Goal: Task Accomplishment & Management: Use online tool/utility

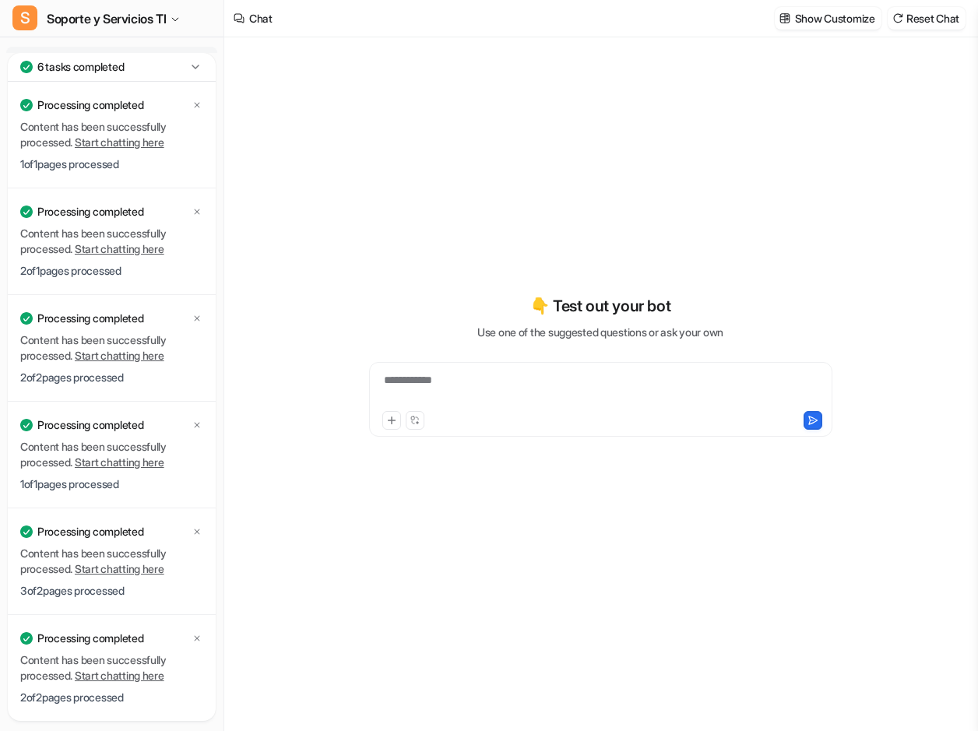
type textarea "**********"
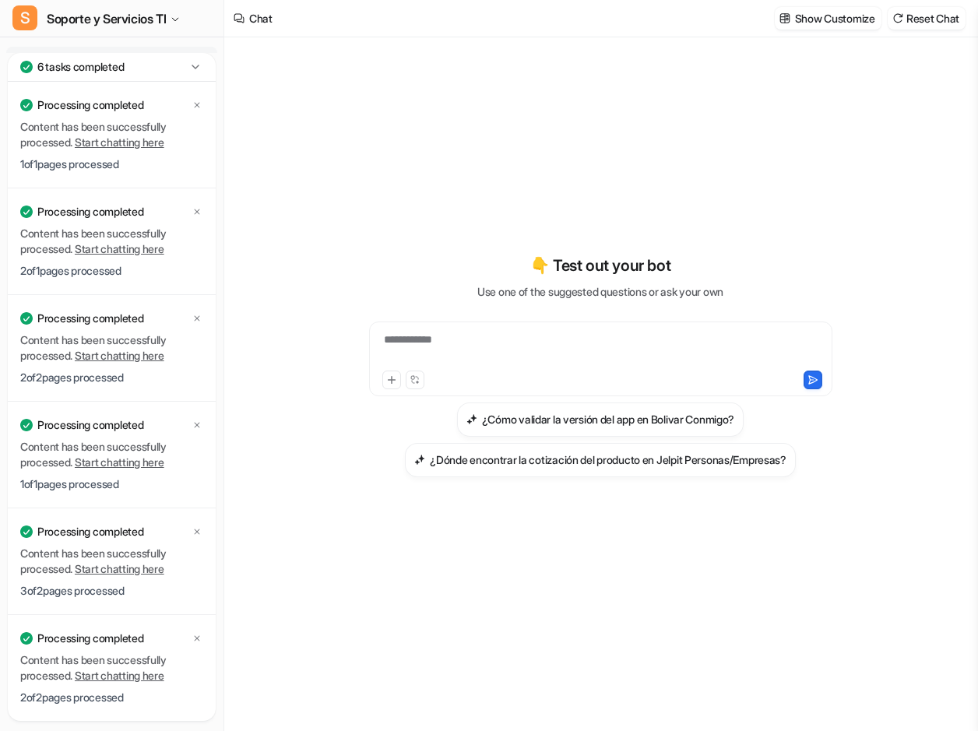
click at [192, 66] on icon at bounding box center [194, 67] width 7 height 4
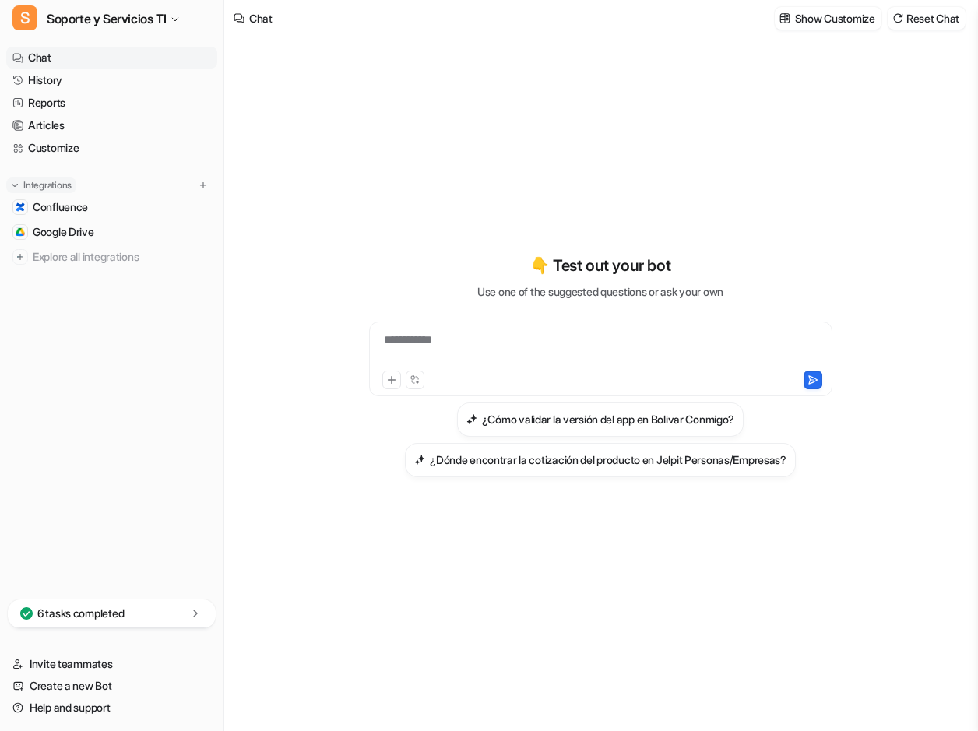
click at [20, 186] on button "Integrations" at bounding box center [41, 185] width 70 height 16
click at [100, 207] on link "Confluence" at bounding box center [111, 207] width 211 height 22
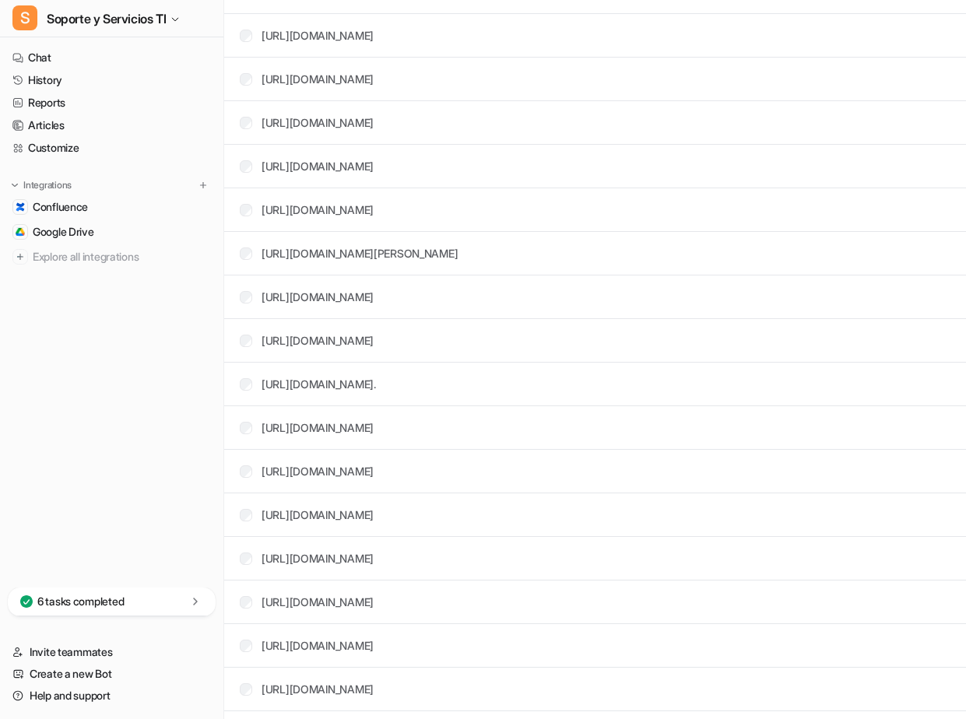
scroll to position [1167, 0]
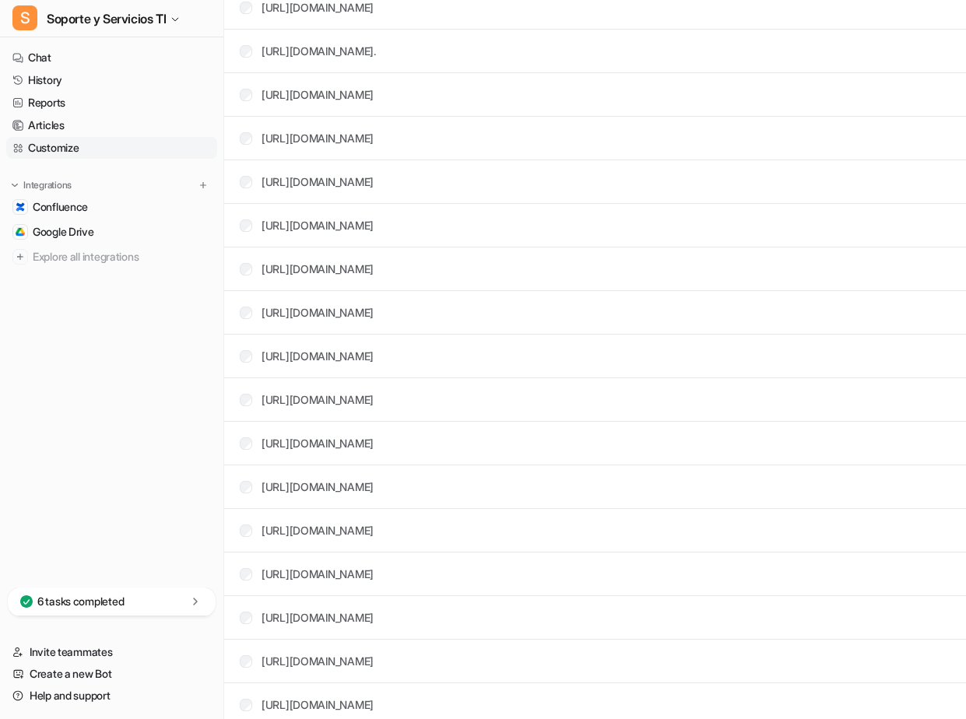
click at [42, 147] on link "Customize" at bounding box center [111, 148] width 211 height 22
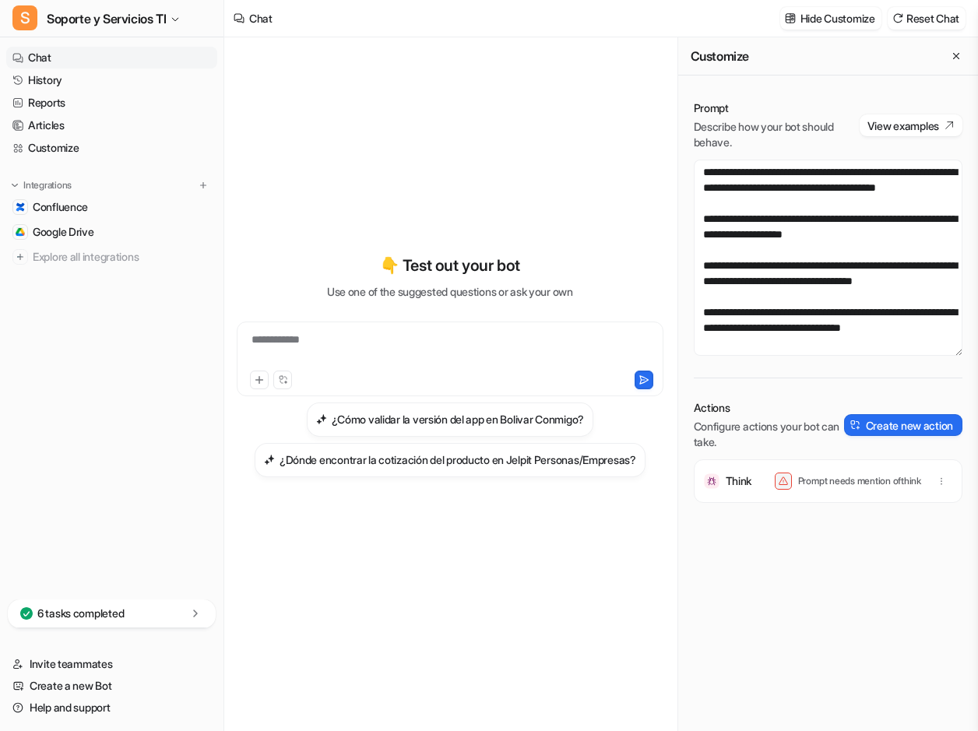
scroll to position [654, 0]
click at [836, 329] on textarea at bounding box center [827, 258] width 269 height 196
click at [842, 484] on p "Prompt needs mention of think" at bounding box center [859, 481] width 123 height 12
click at [820, 335] on textarea at bounding box center [827, 258] width 269 height 196
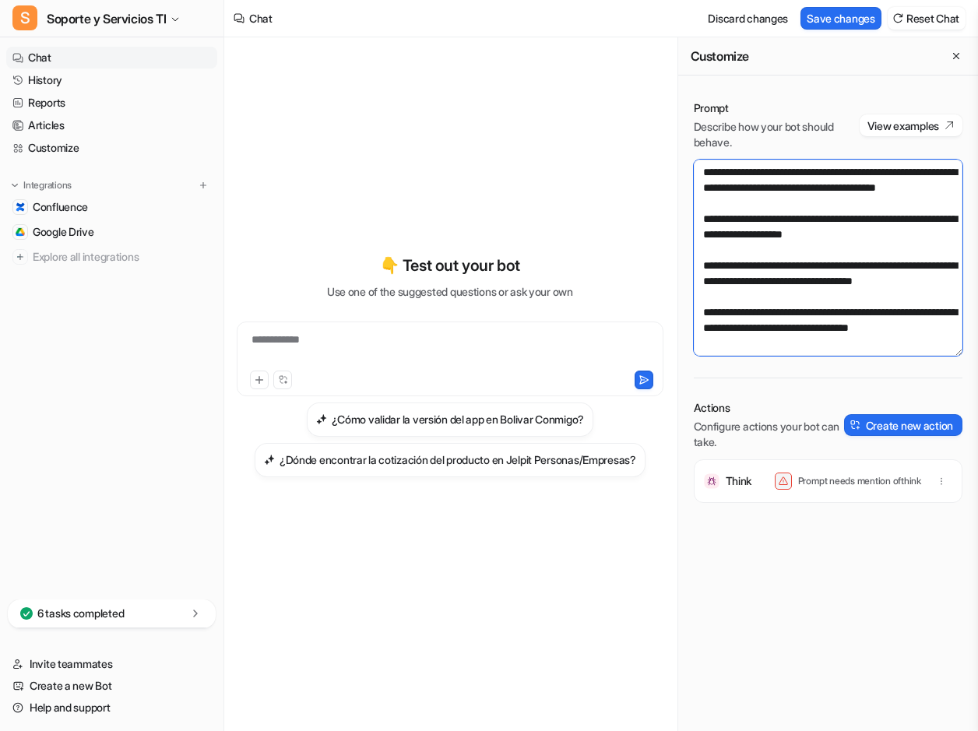
scroll to position [663, 0]
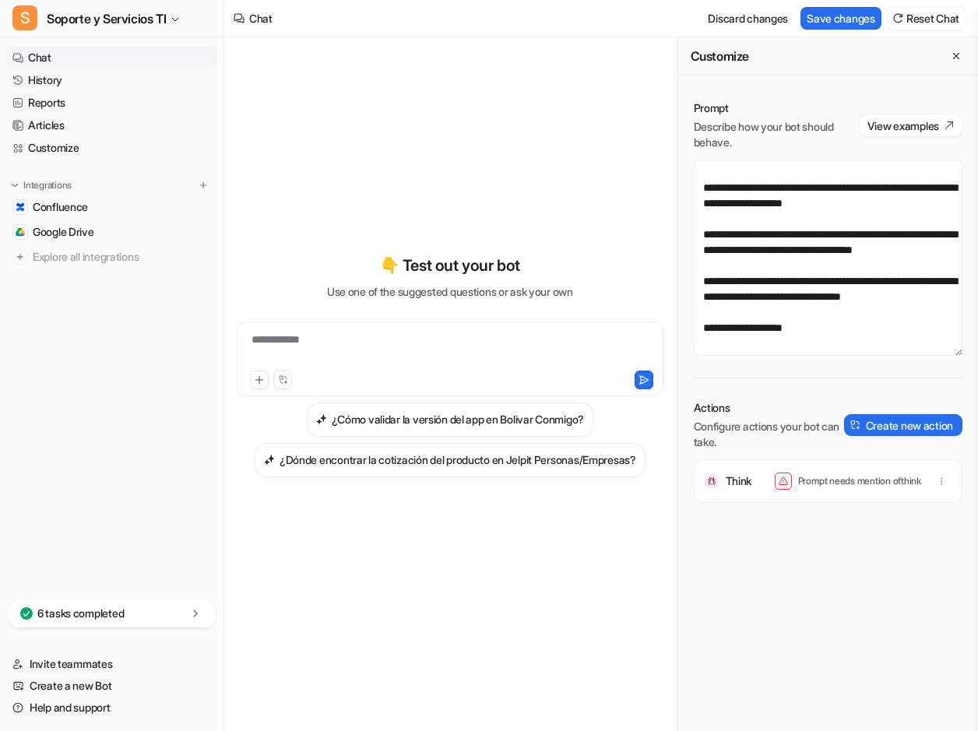
click at [790, 398] on div "Prompt Describe how your bot should behave. View examples Actions Configure act…" at bounding box center [828, 348] width 300 height 527
drag, startPoint x: 820, startPoint y: 499, endPoint x: 823, endPoint y: 489, distance: 10.4
click at [820, 497] on div "Think Prompt needs mention of think" at bounding box center [827, 481] width 254 height 44
click at [823, 484] on p "Prompt needs mention of think" at bounding box center [859, 481] width 123 height 12
click at [824, 483] on p "Prompt needs mention of think" at bounding box center [859, 481] width 123 height 12
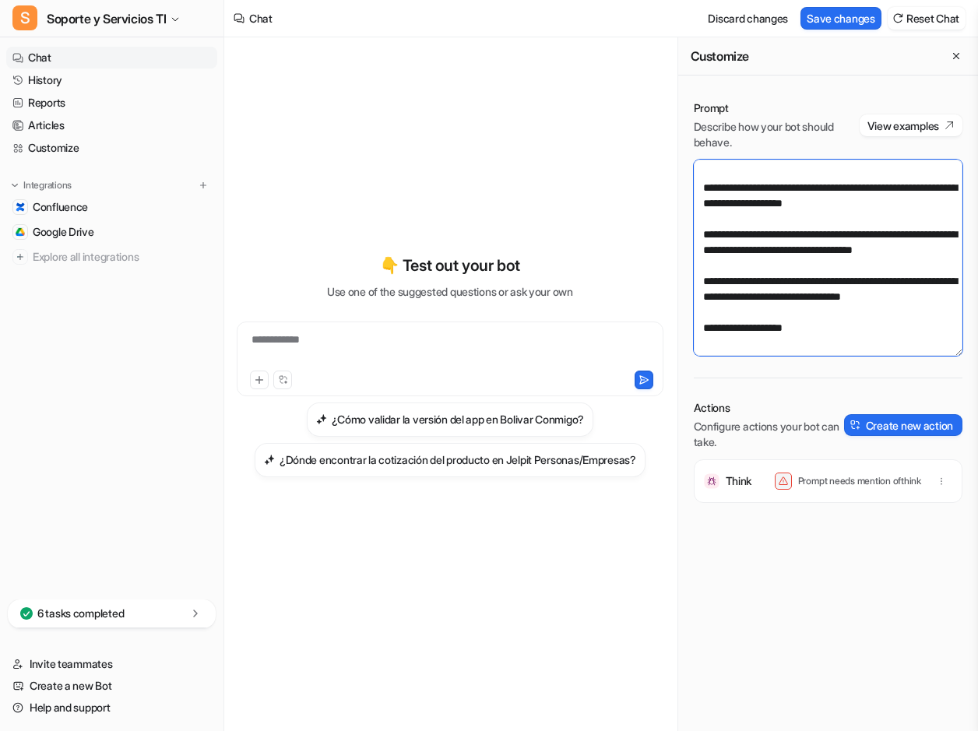
drag, startPoint x: 824, startPoint y: 483, endPoint x: 851, endPoint y: 352, distance: 134.3
click at [851, 352] on textarea at bounding box center [827, 258] width 269 height 196
drag, startPoint x: 845, startPoint y: 321, endPoint x: 627, endPoint y: 367, distance: 223.5
click at [627, 367] on div "**********" at bounding box center [600, 383] width 753 height 693
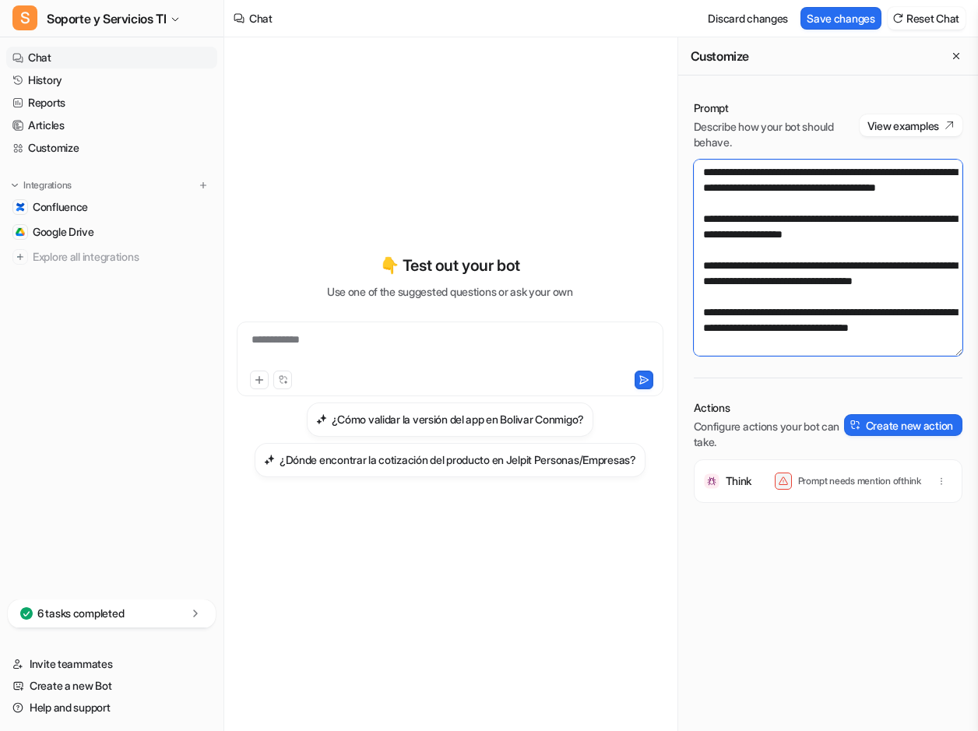
drag, startPoint x: 768, startPoint y: 280, endPoint x: 733, endPoint y: 271, distance: 36.2
click at [733, 271] on textarea at bounding box center [827, 258] width 269 height 196
click at [792, 363] on div "Prompt Describe how your bot should behave. View examples Actions Configure act…" at bounding box center [828, 348] width 300 height 527
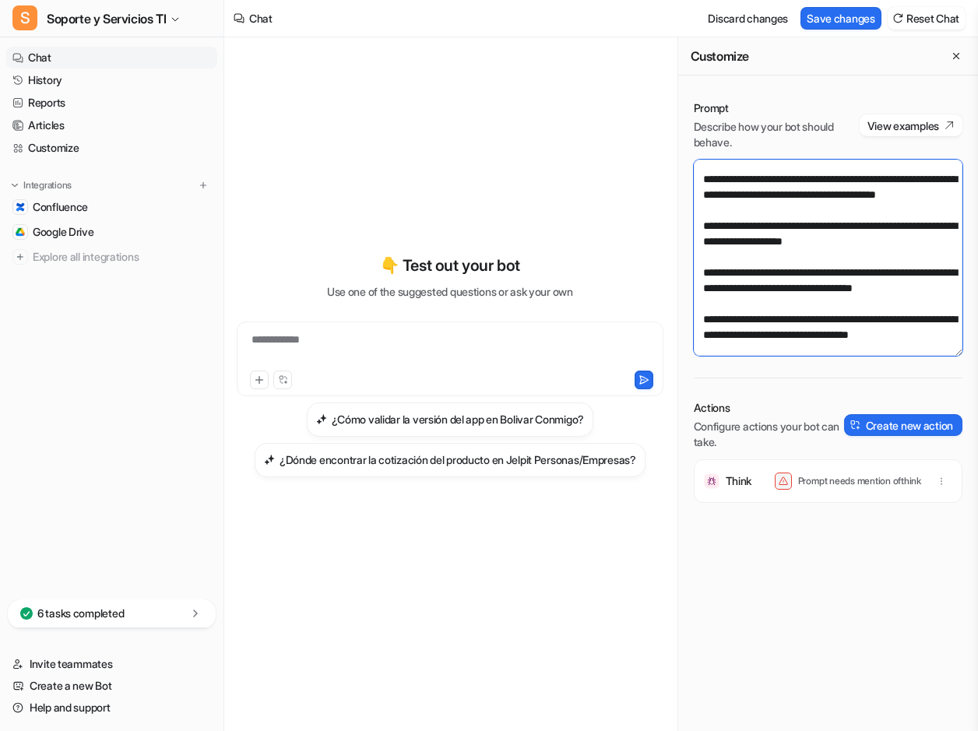
scroll to position [0, 0]
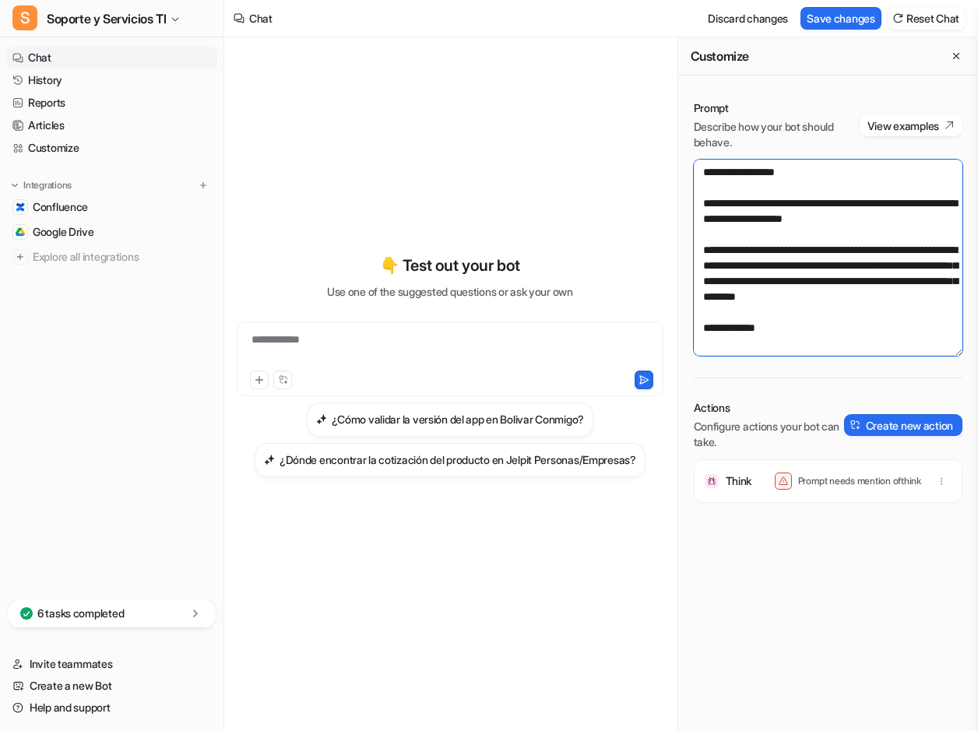
drag, startPoint x: 813, startPoint y: 306, endPoint x: 677, endPoint y: 81, distance: 262.5
click at [678, 81] on div "Prompt Describe how your bot should behave. View examples Actions Configure act…" at bounding box center [828, 402] width 300 height 655
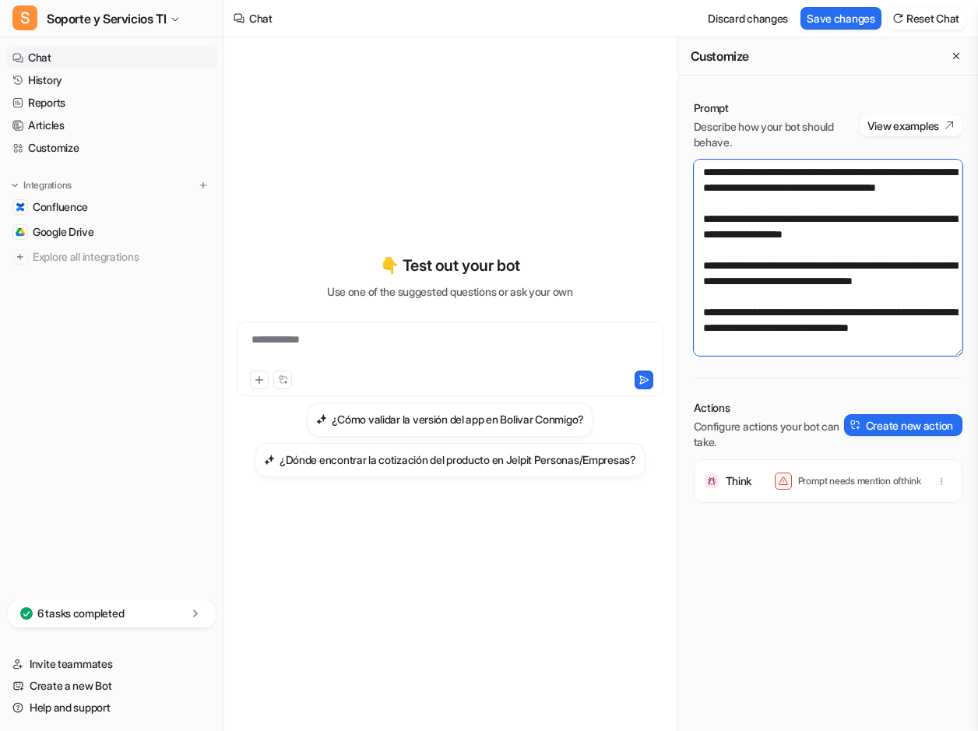
drag, startPoint x: 693, startPoint y: 175, endPoint x: 929, endPoint y: 322, distance: 277.9
click at [931, 322] on textarea at bounding box center [827, 258] width 269 height 196
paste textarea "**********"
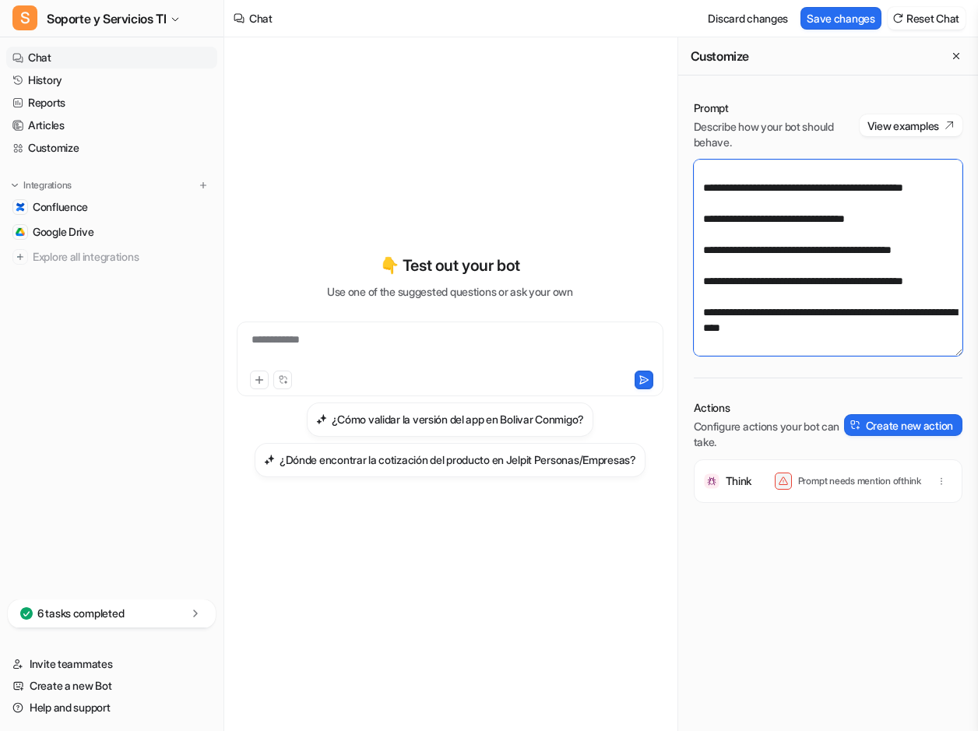
scroll to position [648, 0]
click at [790, 579] on div "Think Prompt needs mention of think" at bounding box center [827, 521] width 269 height 125
click at [836, 19] on button "Save changes" at bounding box center [840, 18] width 81 height 23
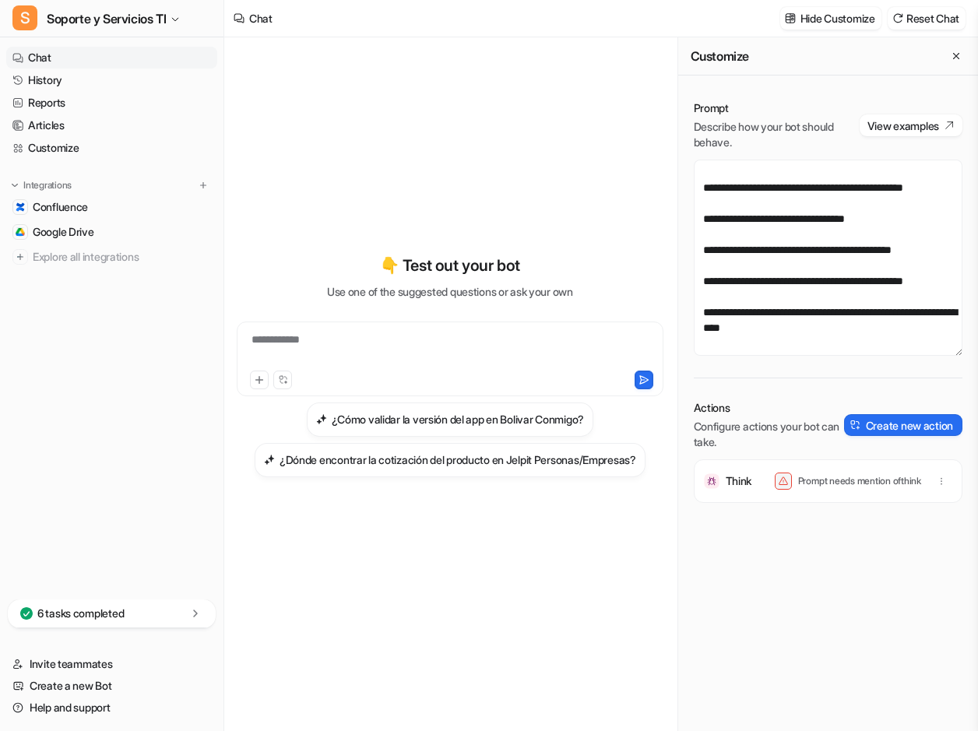
click at [839, 483] on p "Prompt needs mention of think" at bounding box center [859, 481] width 123 height 12
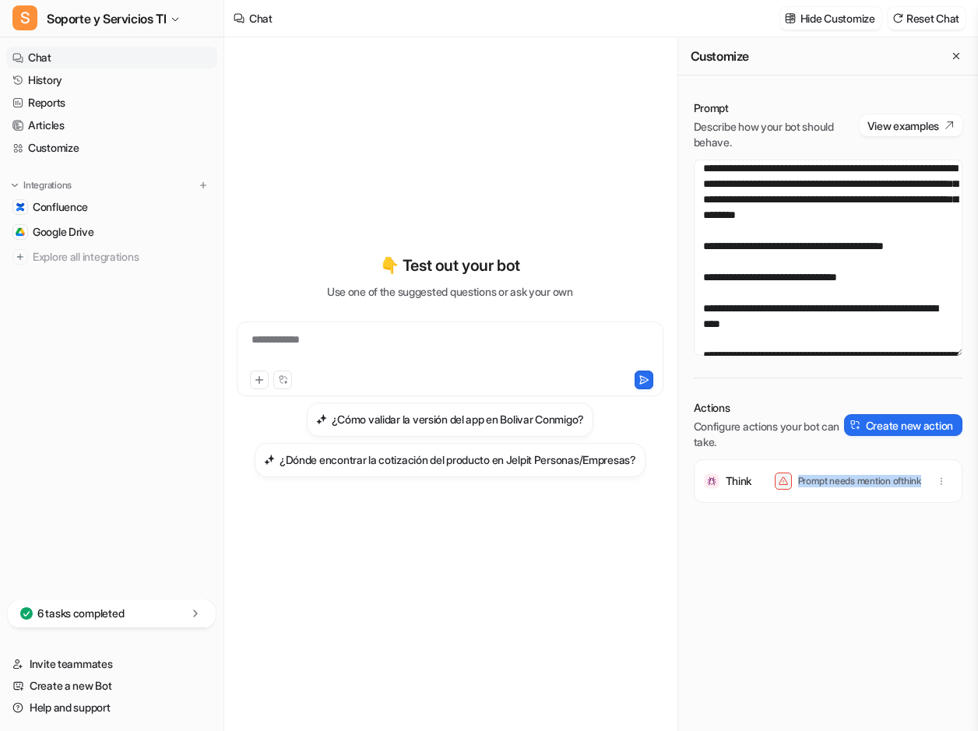
scroll to position [0, 0]
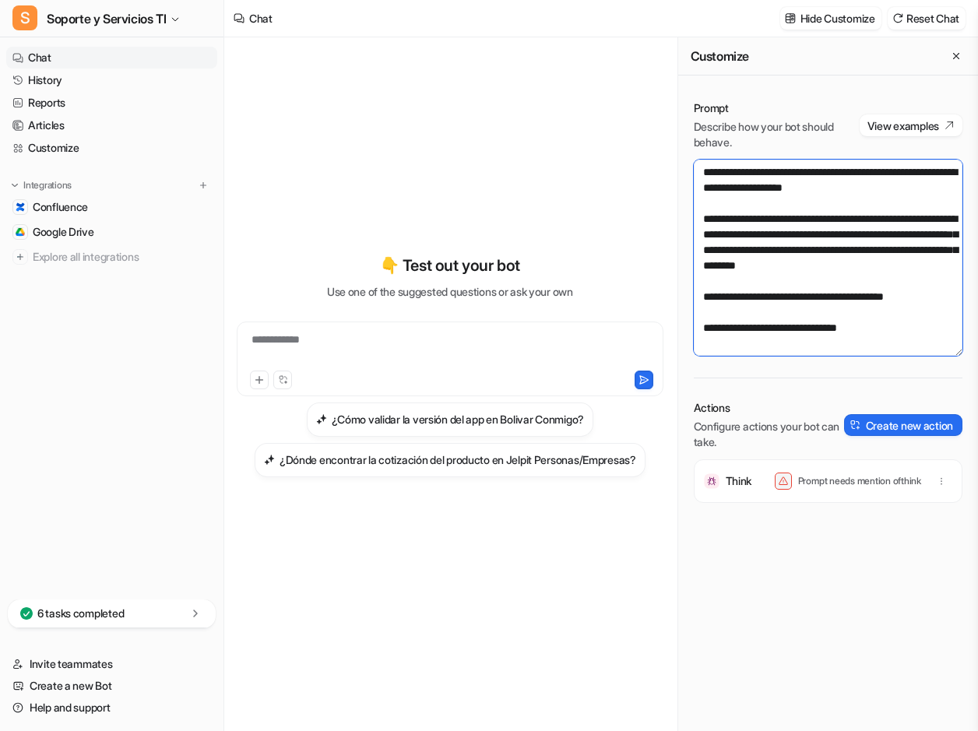
click at [841, 219] on textarea at bounding box center [827, 258] width 269 height 196
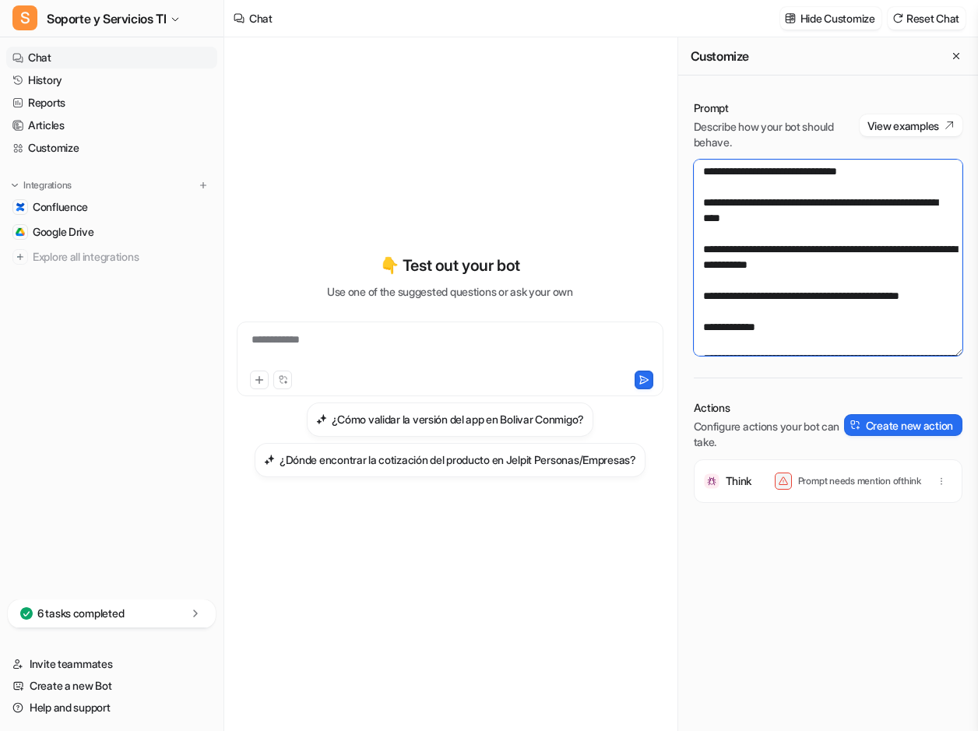
scroll to position [156, 0]
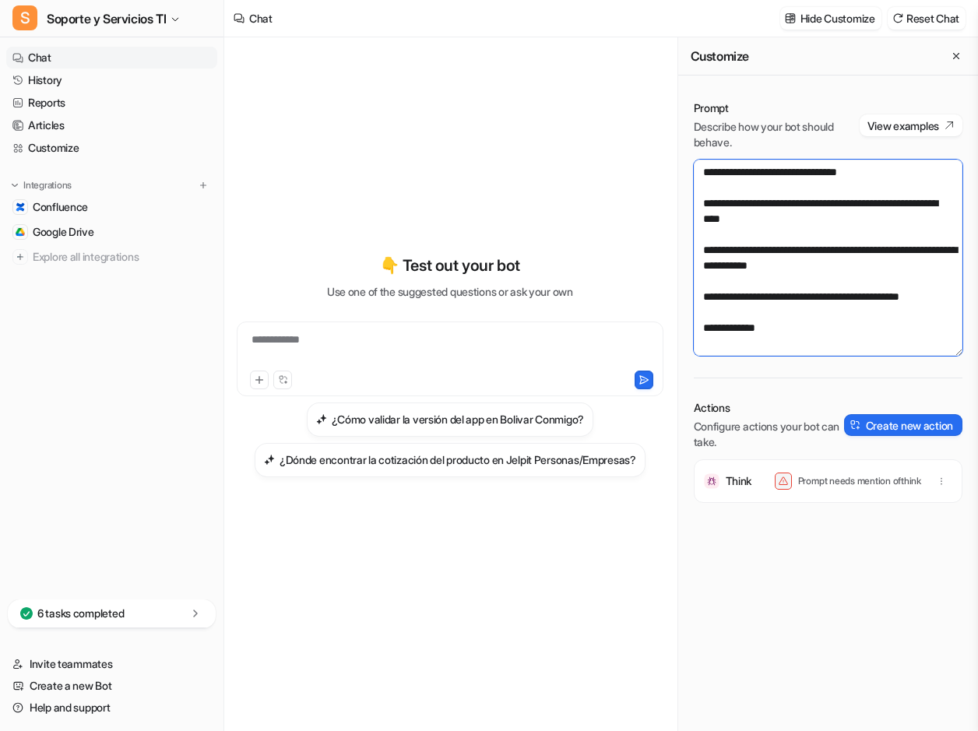
click at [862, 236] on textarea at bounding box center [827, 258] width 269 height 196
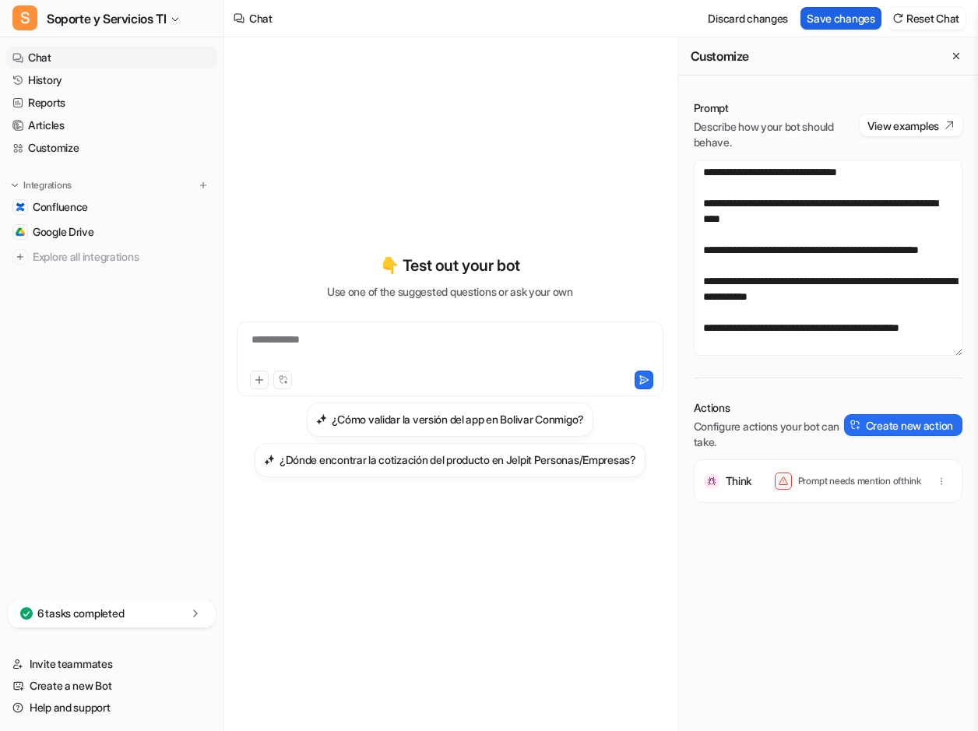
click at [825, 11] on button "Save changes" at bounding box center [840, 18] width 81 height 23
click at [830, 475] on p "Prompt needs mention of think" at bounding box center [859, 481] width 123 height 12
click at [823, 487] on p "Prompt needs mention of think" at bounding box center [859, 481] width 123 height 12
drag, startPoint x: 823, startPoint y: 487, endPoint x: 802, endPoint y: 476, distance: 23.7
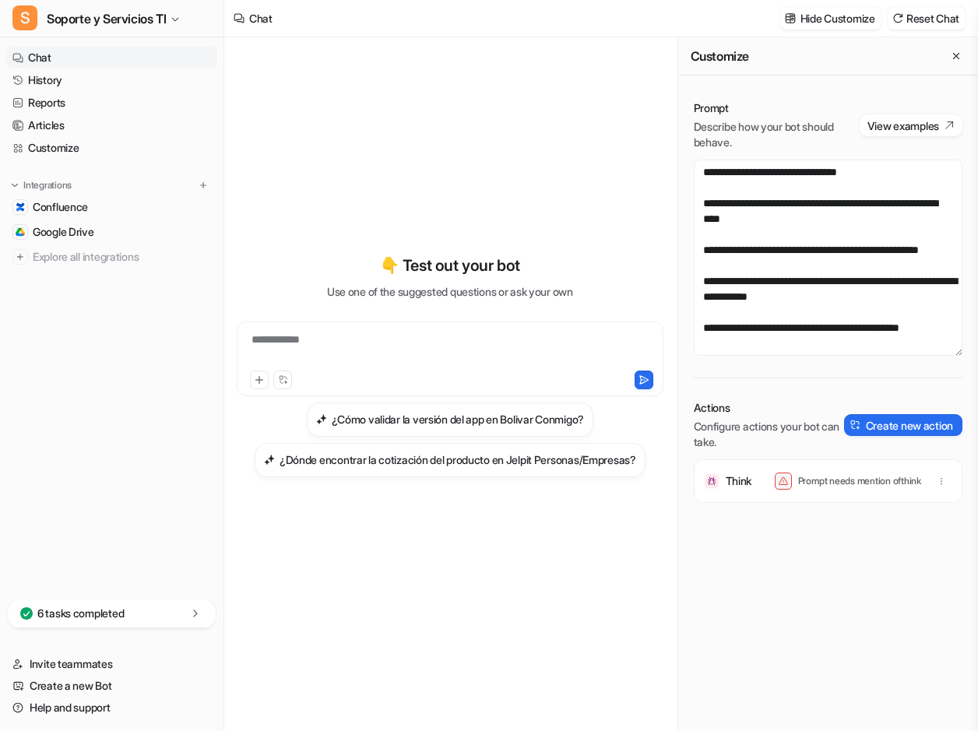
click at [802, 476] on p "Prompt needs mention of think" at bounding box center [859, 481] width 123 height 12
click at [796, 490] on div "Prompt needs mention of think" at bounding box center [847, 480] width 146 height 17
click at [801, 485] on p "Prompt needs mention of think" at bounding box center [859, 481] width 123 height 12
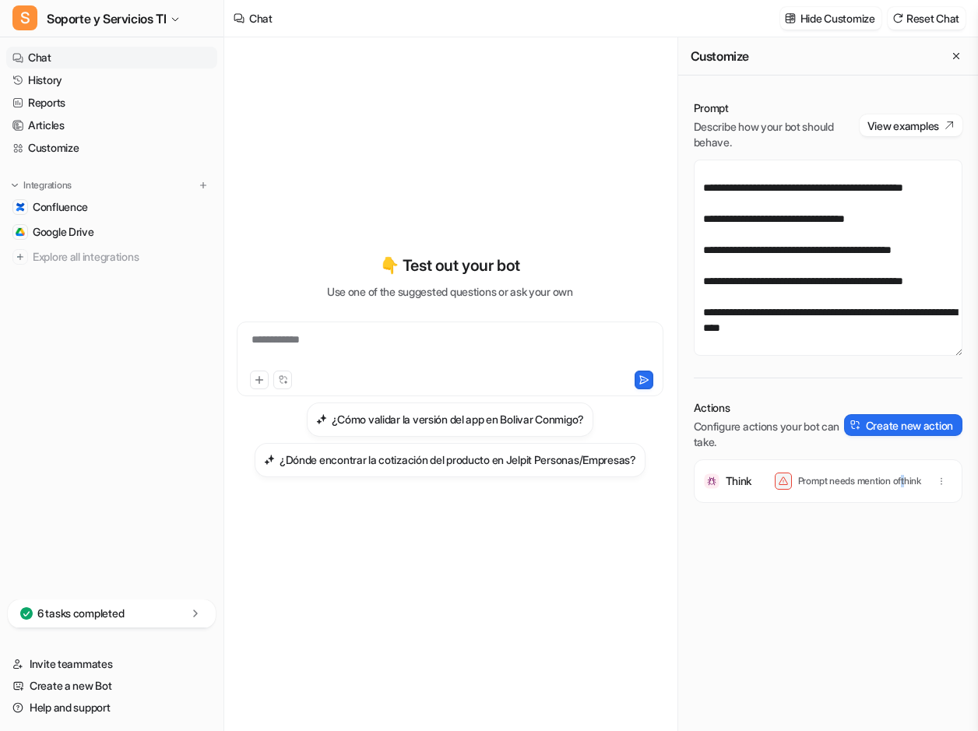
scroll to position [716, 0]
click at [732, 345] on textarea at bounding box center [827, 258] width 269 height 196
click at [841, 325] on textarea at bounding box center [827, 258] width 269 height 196
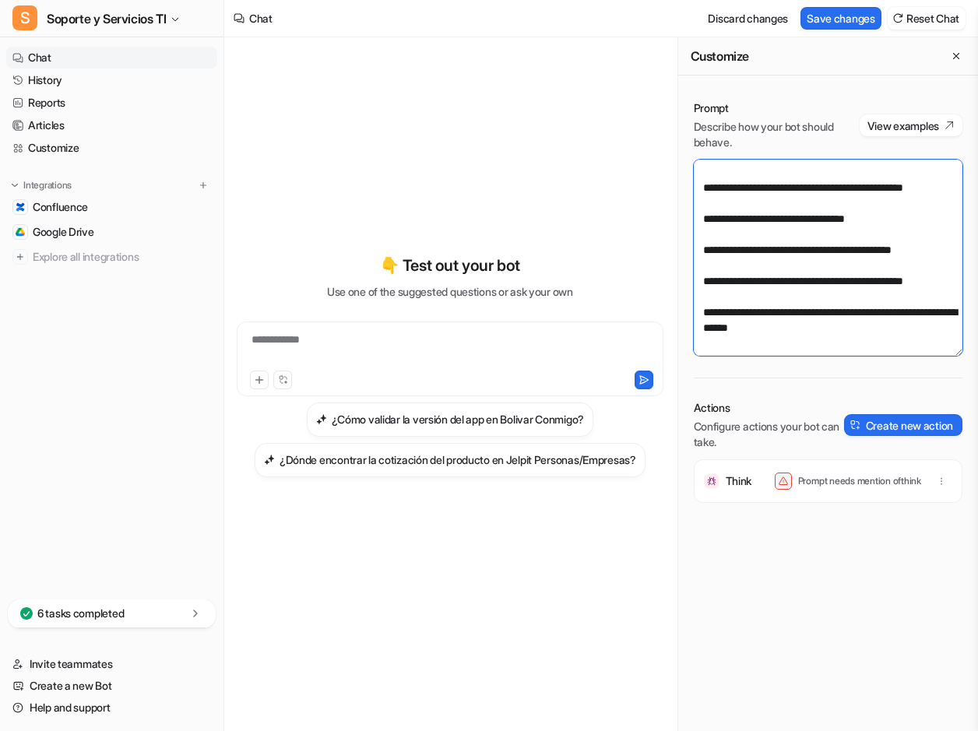
scroll to position [725, 0]
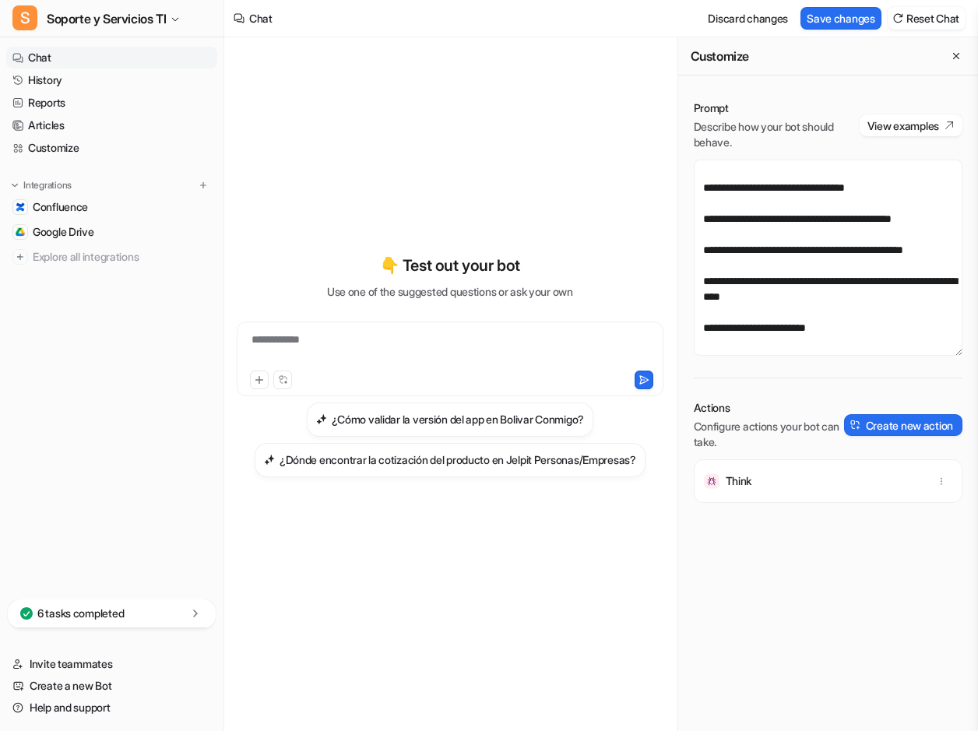
click at [814, 477] on div "Think" at bounding box center [827, 481] width 254 height 44
click at [781, 478] on div "Think" at bounding box center [827, 481] width 254 height 44
click at [774, 482] on div "Think" at bounding box center [827, 481] width 254 height 44
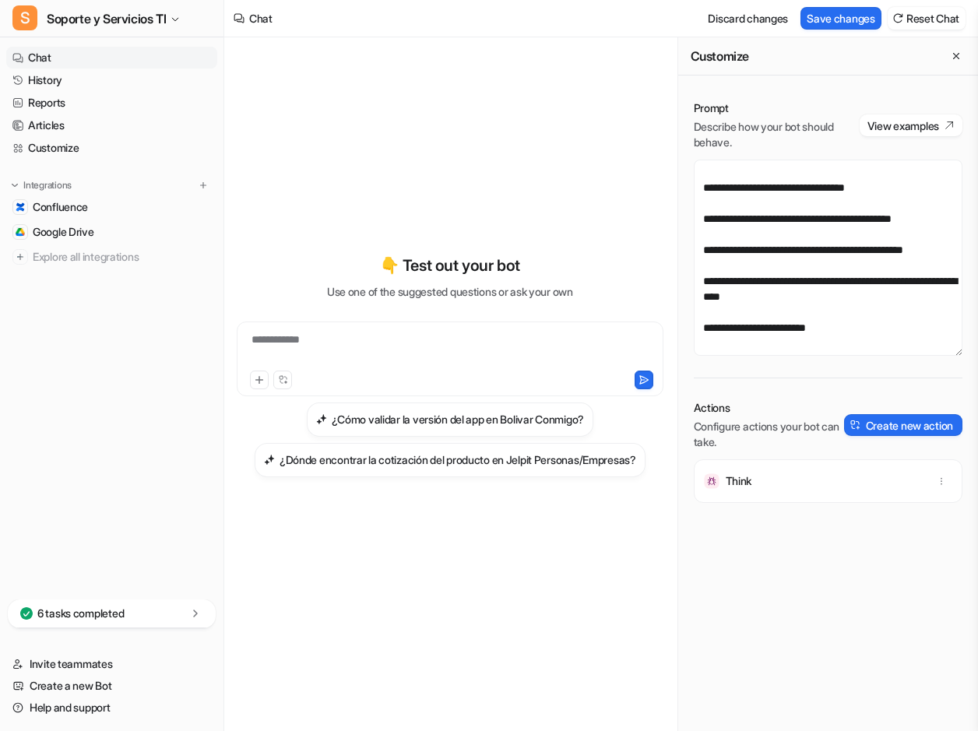
click at [771, 488] on div "Think" at bounding box center [827, 481] width 254 height 44
drag, startPoint x: 771, startPoint y: 488, endPoint x: 736, endPoint y: 482, distance: 35.6
click at [736, 482] on p "Think" at bounding box center [738, 481] width 26 height 16
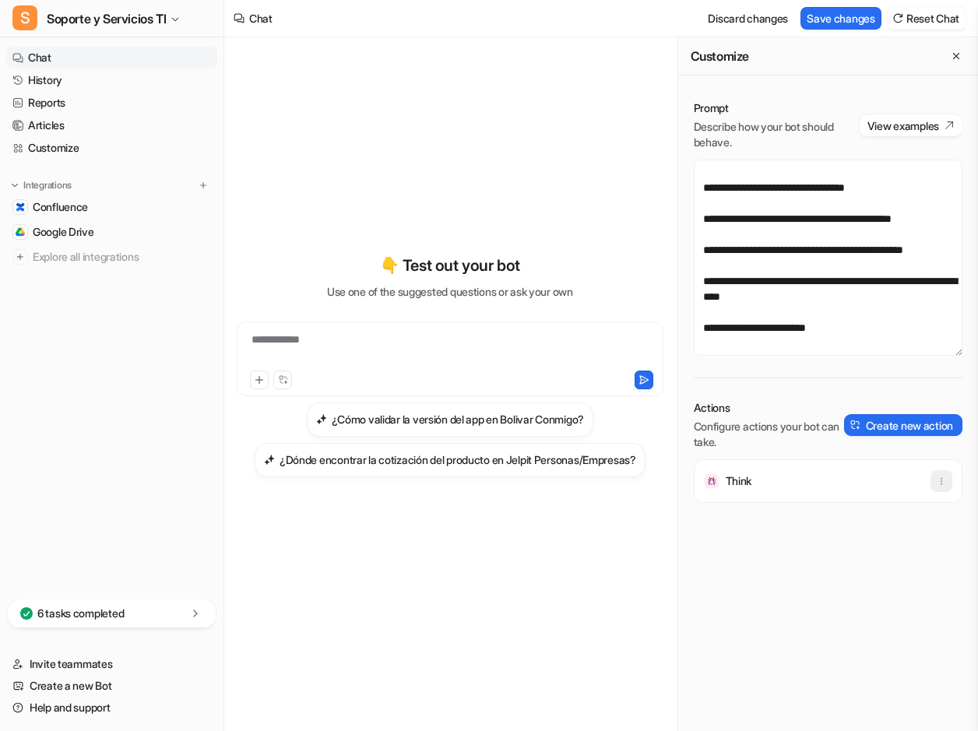
click at [938, 490] on button "button" at bounding box center [941, 481] width 22 height 22
drag, startPoint x: 813, startPoint y: 565, endPoint x: 820, endPoint y: 550, distance: 16.4
click at [815, 565] on div "Think Delete" at bounding box center [827, 521] width 269 height 125
click at [841, 23] on button "Save changes" at bounding box center [840, 18] width 81 height 23
click at [949, 61] on button "Close flyout" at bounding box center [955, 56] width 19 height 19
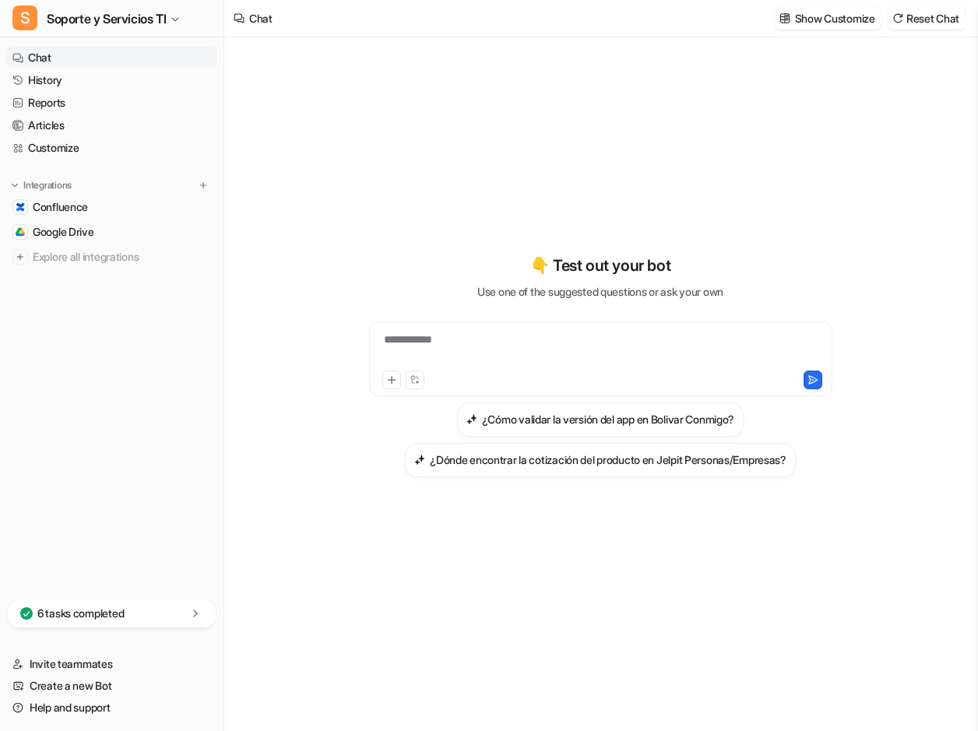
scroll to position [15326, 0]
click at [845, 12] on p "Show Customize" at bounding box center [835, 18] width 80 height 16
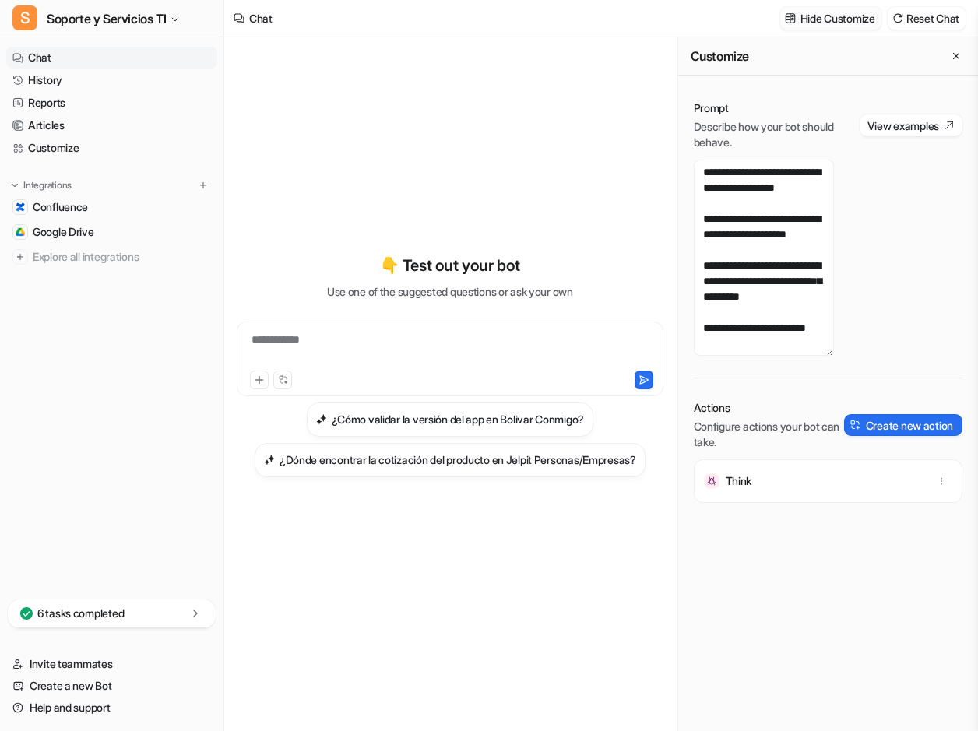
scroll to position [725, 0]
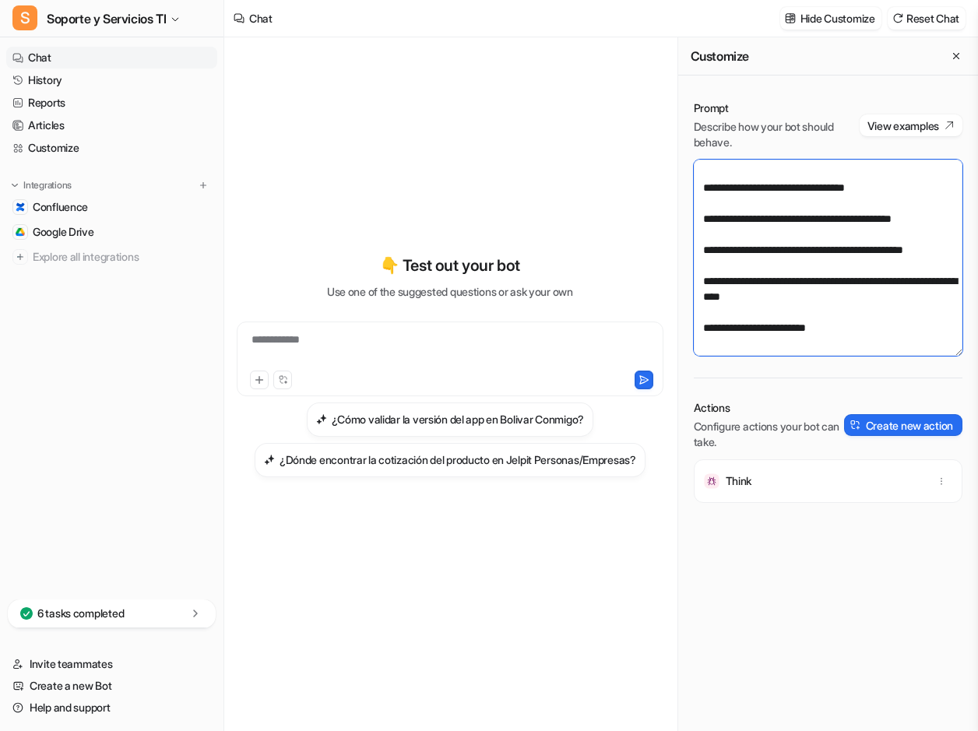
drag, startPoint x: 858, startPoint y: 352, endPoint x: 673, endPoint y: 354, distance: 185.2
click at [674, 375] on div "**********" at bounding box center [600, 383] width 753 height 693
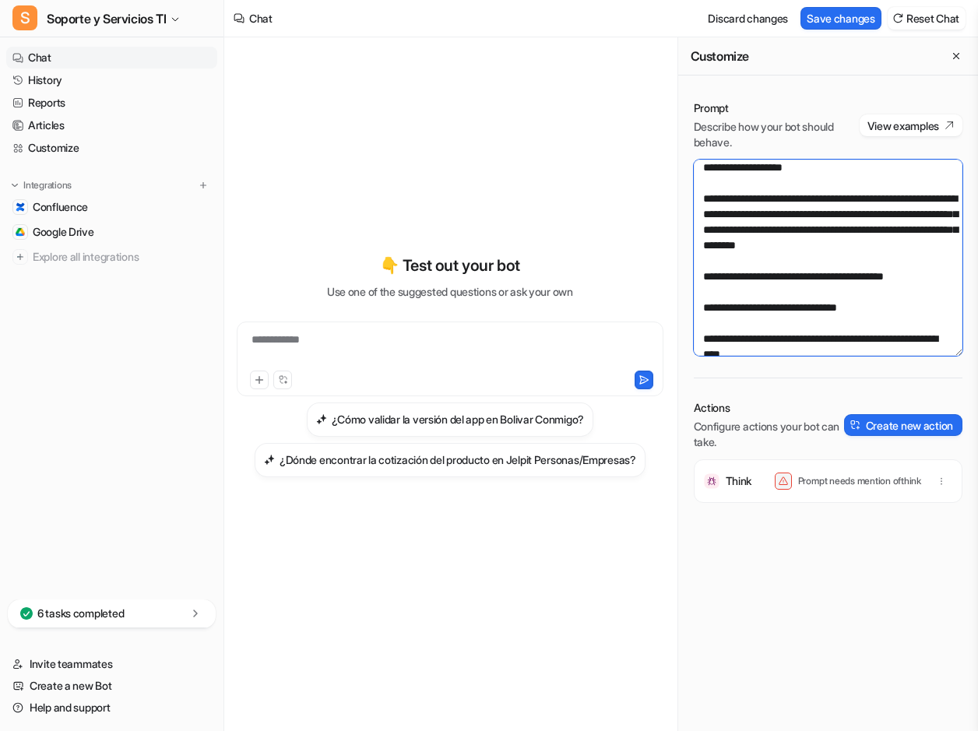
scroll to position [78, 0]
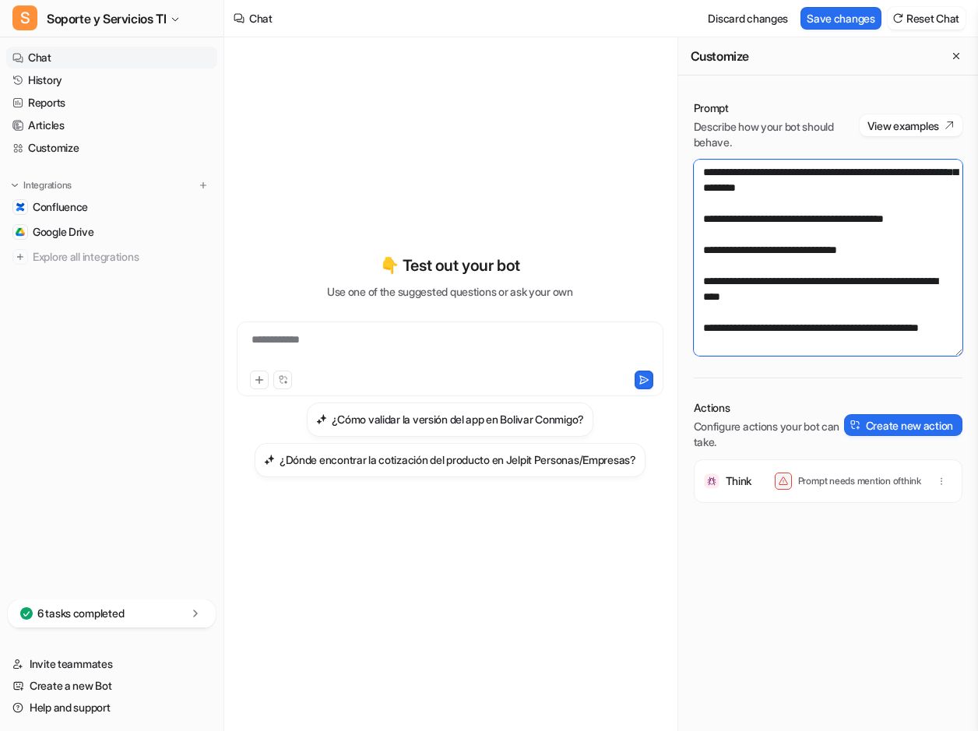
click at [879, 228] on textarea at bounding box center [827, 258] width 269 height 196
click at [879, 237] on textarea at bounding box center [827, 258] width 269 height 196
drag, startPoint x: 877, startPoint y: 626, endPoint x: 876, endPoint y: 617, distance: 8.6
click at [876, 620] on div "Prompt Describe how your bot should behave. View examples Actions Configure act…" at bounding box center [828, 402] width 300 height 655
click at [913, 228] on textarea at bounding box center [827, 258] width 269 height 196
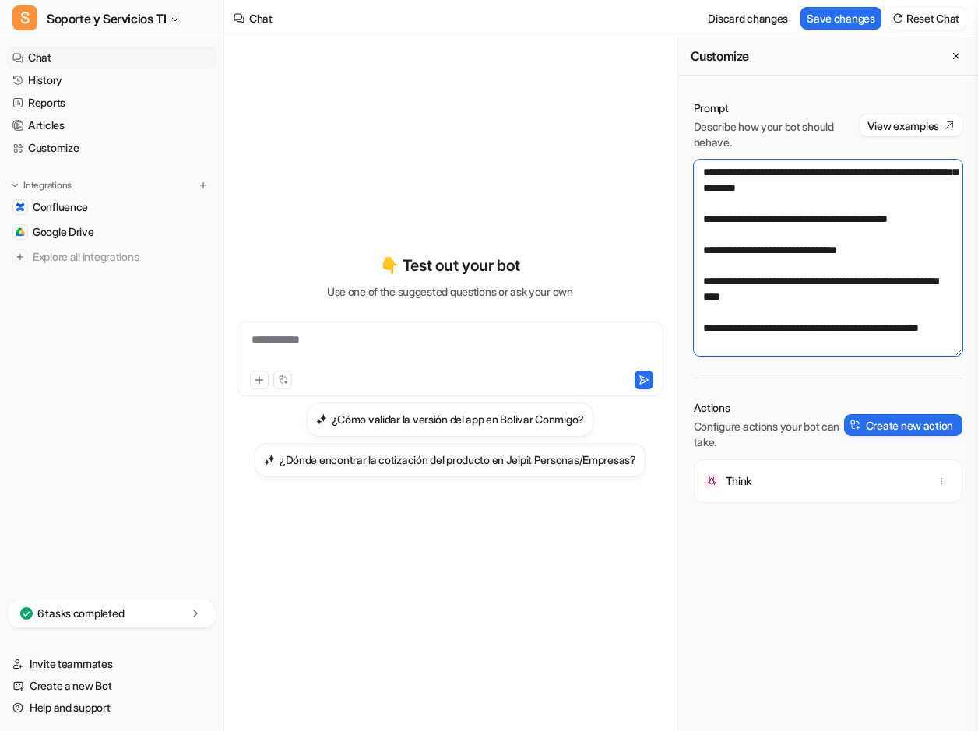
type textarea "**********"
drag, startPoint x: 914, startPoint y: 601, endPoint x: 909, endPoint y: 553, distance: 47.8
click at [917, 596] on div "Prompt Describe how your bot should behave. View examples Actions Configure act…" at bounding box center [828, 348] width 300 height 527
click at [728, 493] on div "Think" at bounding box center [827, 481] width 254 height 44
click at [728, 491] on div "Think" at bounding box center [827, 481] width 254 height 44
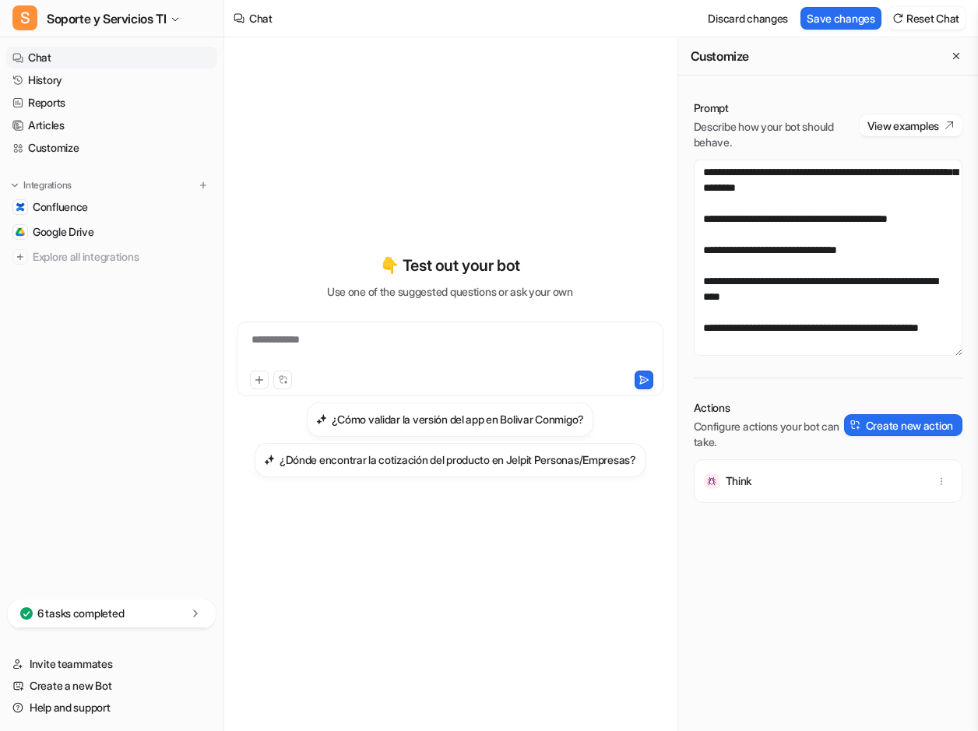
click at [730, 492] on div "Think" at bounding box center [827, 481] width 254 height 44
click at [820, 12] on button "Save changes" at bounding box center [840, 18] width 81 height 23
drag, startPoint x: 954, startPoint y: 54, endPoint x: 936, endPoint y: 41, distance: 21.8
click at [953, 51] on icon "Close flyout" at bounding box center [955, 56] width 11 height 11
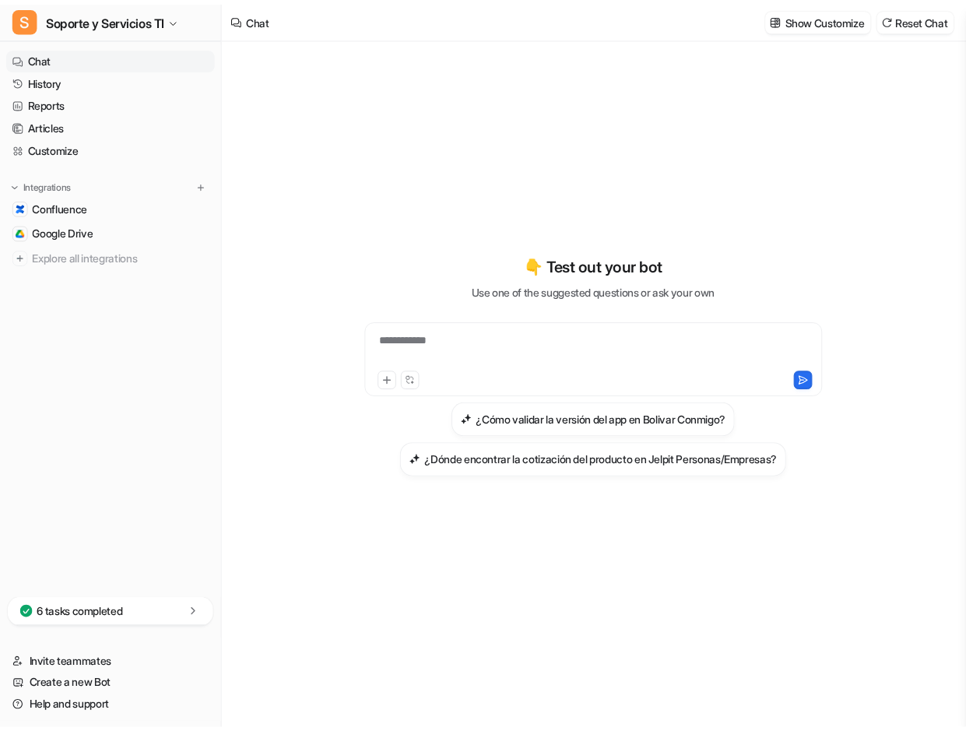
scroll to position [1167, 0]
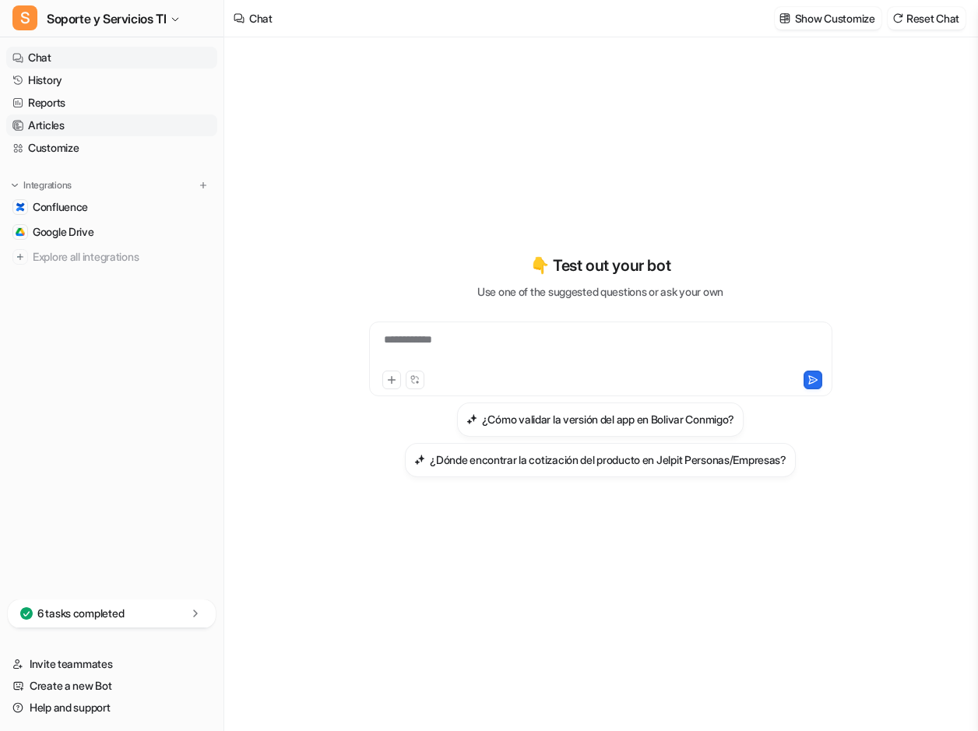
click at [58, 133] on link "Articles" at bounding box center [111, 125] width 211 height 22
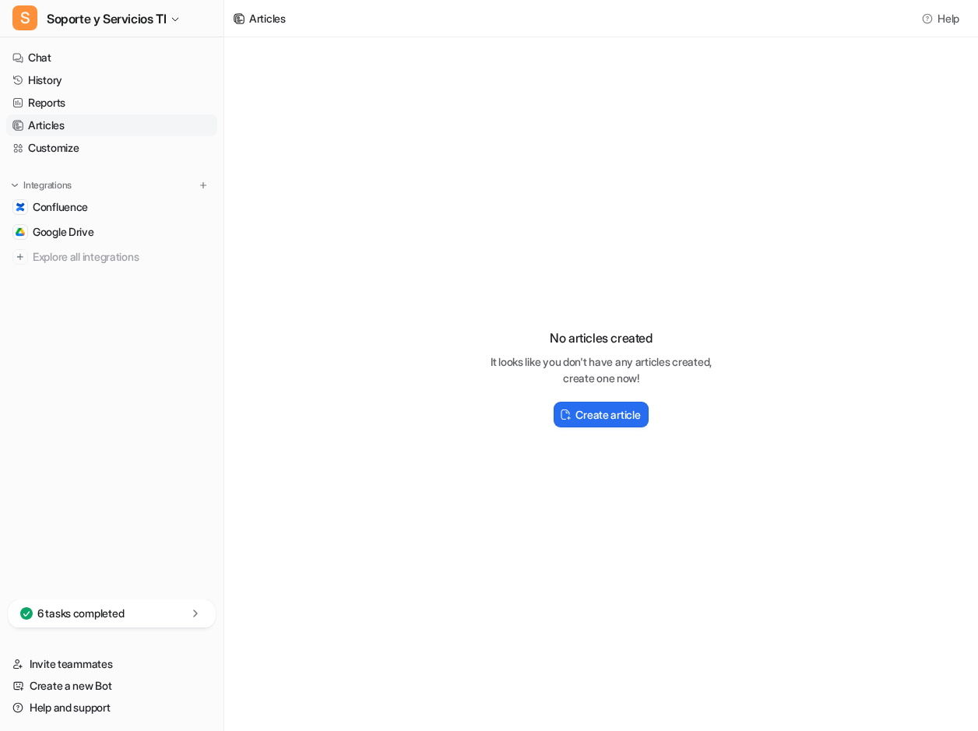
click at [58, 133] on link "Articles" at bounding box center [111, 125] width 211 height 22
click at [88, 95] on link "Reports" at bounding box center [111, 103] width 211 height 22
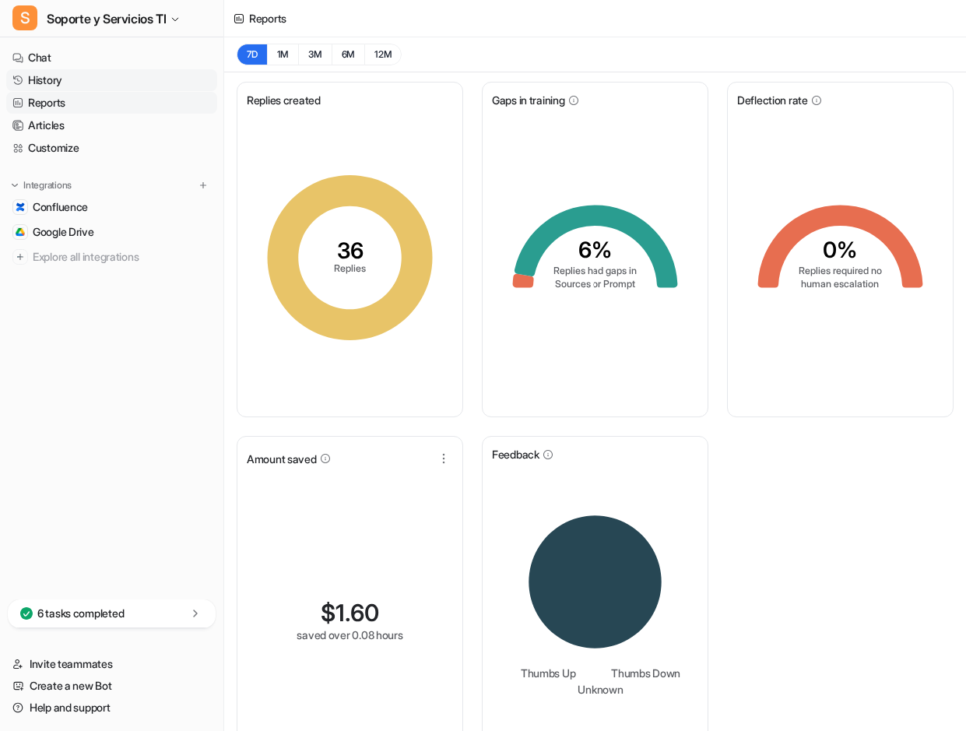
click at [48, 87] on link "History" at bounding box center [111, 80] width 211 height 22
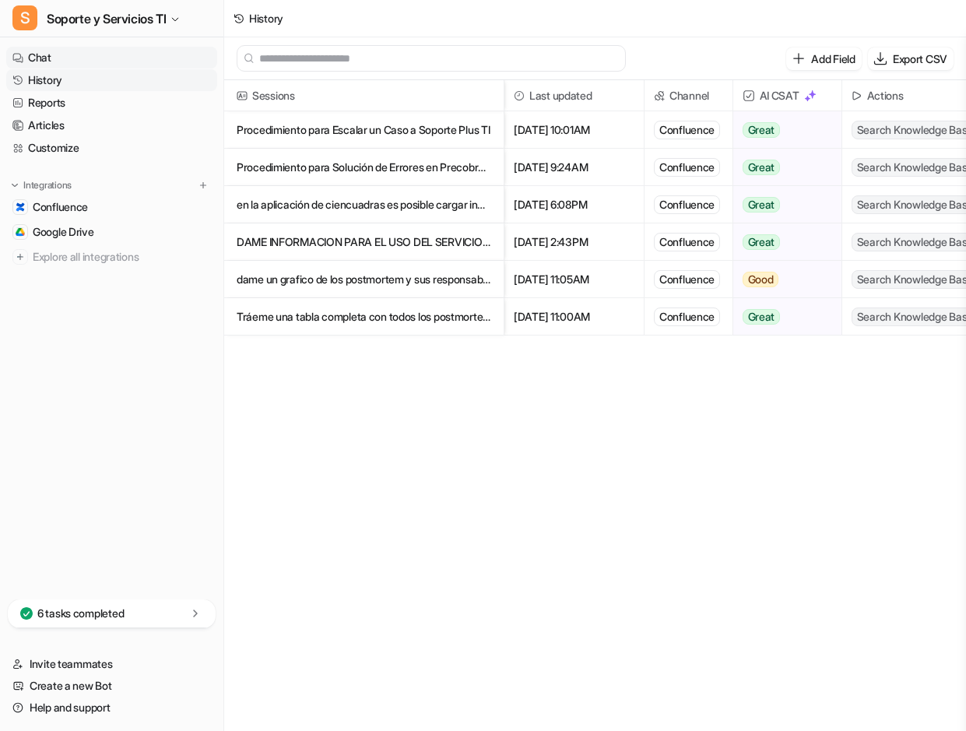
click at [40, 60] on link "Chat" at bounding box center [111, 58] width 211 height 22
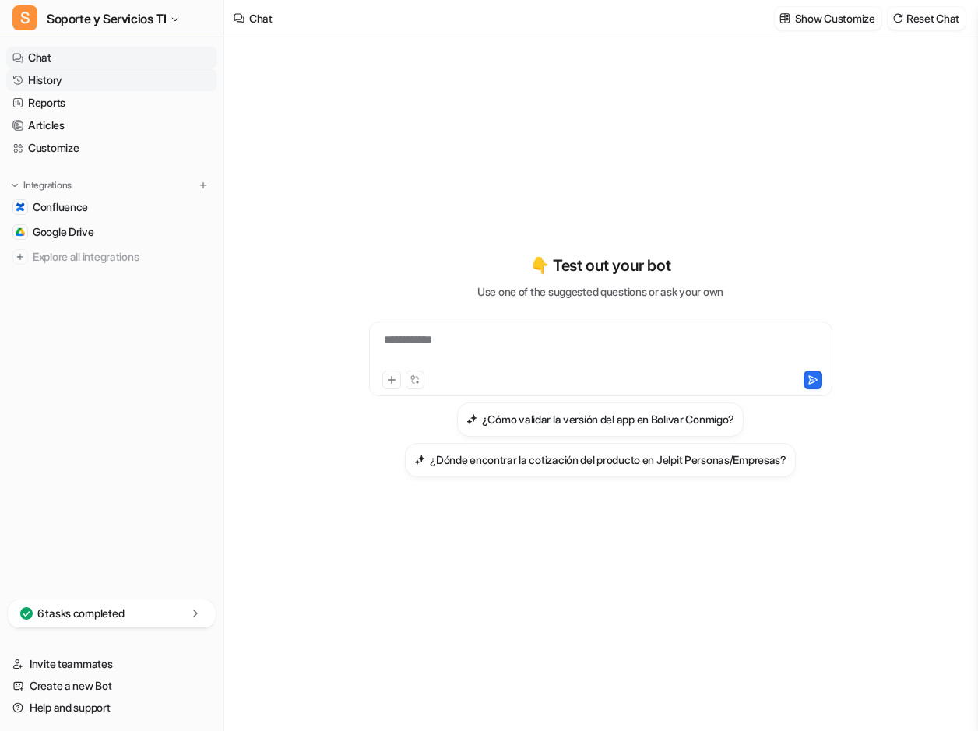
click at [48, 83] on link "History" at bounding box center [111, 80] width 211 height 22
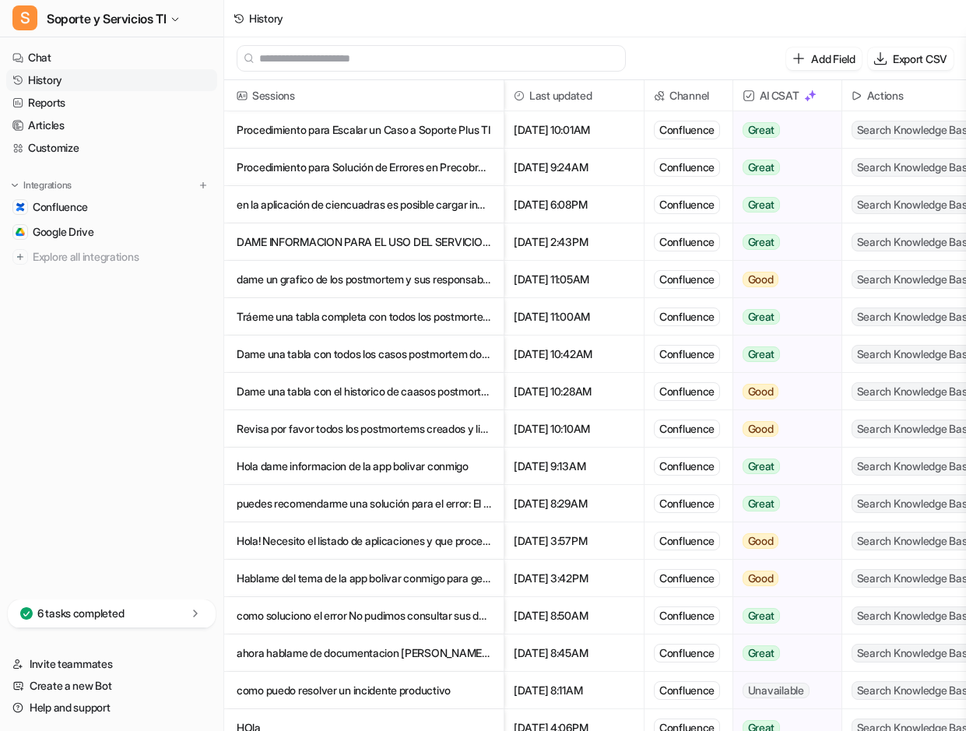
click at [451, 172] on p "Procedimiento para Solución de Errores en Precobro de Póliza Summa - Servicios" at bounding box center [364, 167] width 254 height 37
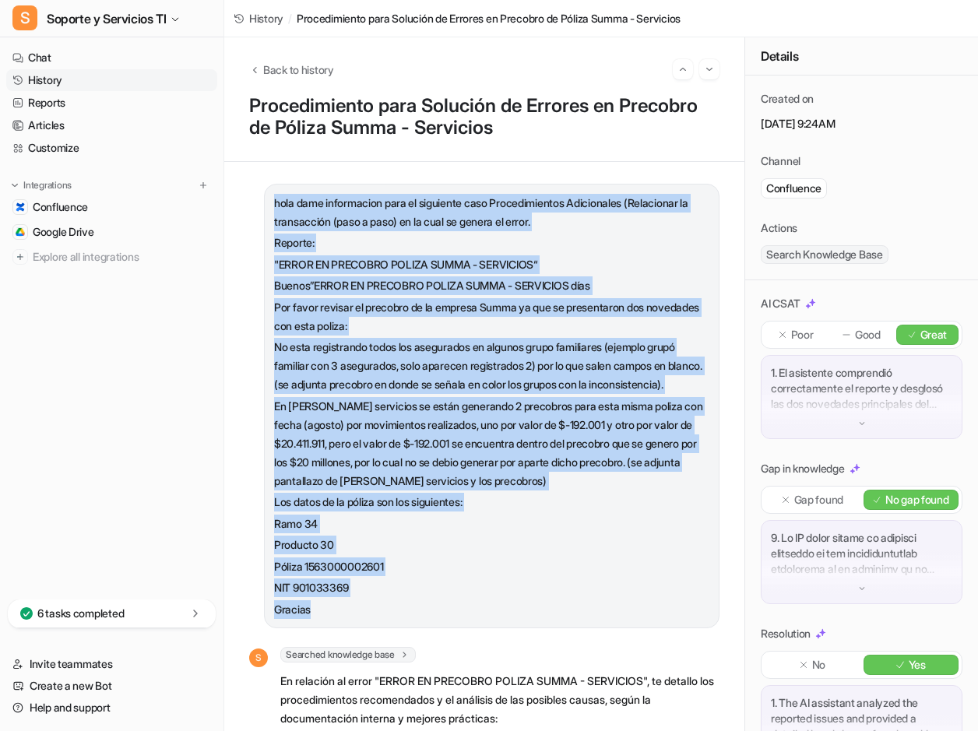
drag, startPoint x: 261, startPoint y: 202, endPoint x: 409, endPoint y: 621, distance: 444.3
click at [409, 619] on span "hola dame informacion para el siguiente caso Procedimientos Adicionales (Relaci…" at bounding box center [491, 406] width 435 height 425
copy span "hola dame informacion para el siguiente caso Procedimientos Adicionales (Relaci…"
click at [53, 51] on link "Chat" at bounding box center [111, 58] width 211 height 22
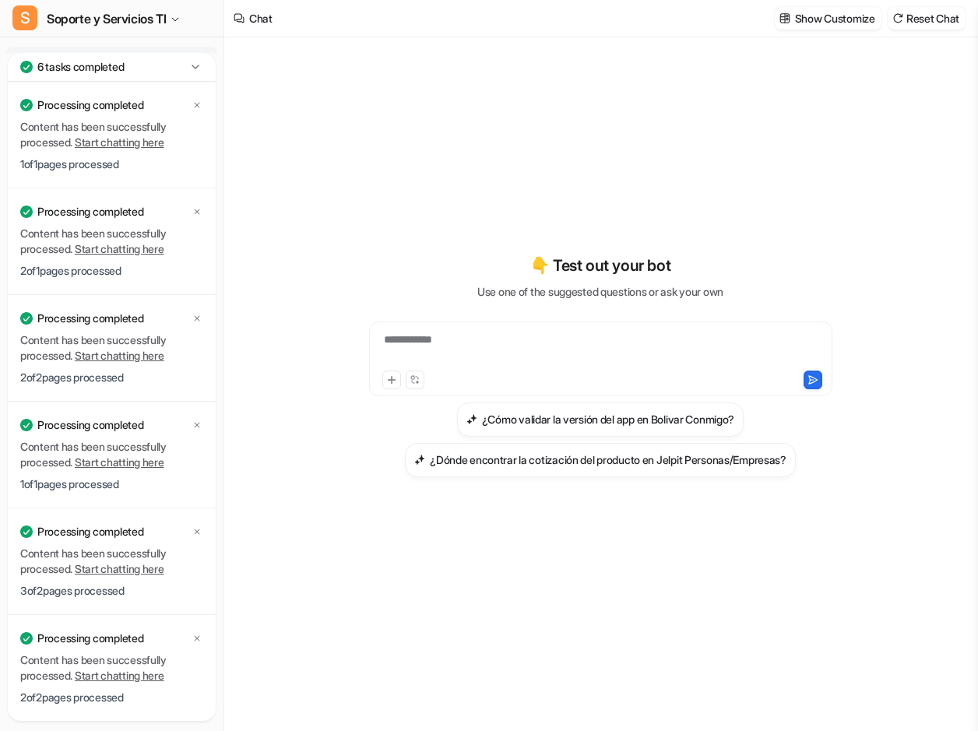
click at [201, 62] on icon at bounding box center [196, 67] width 16 height 16
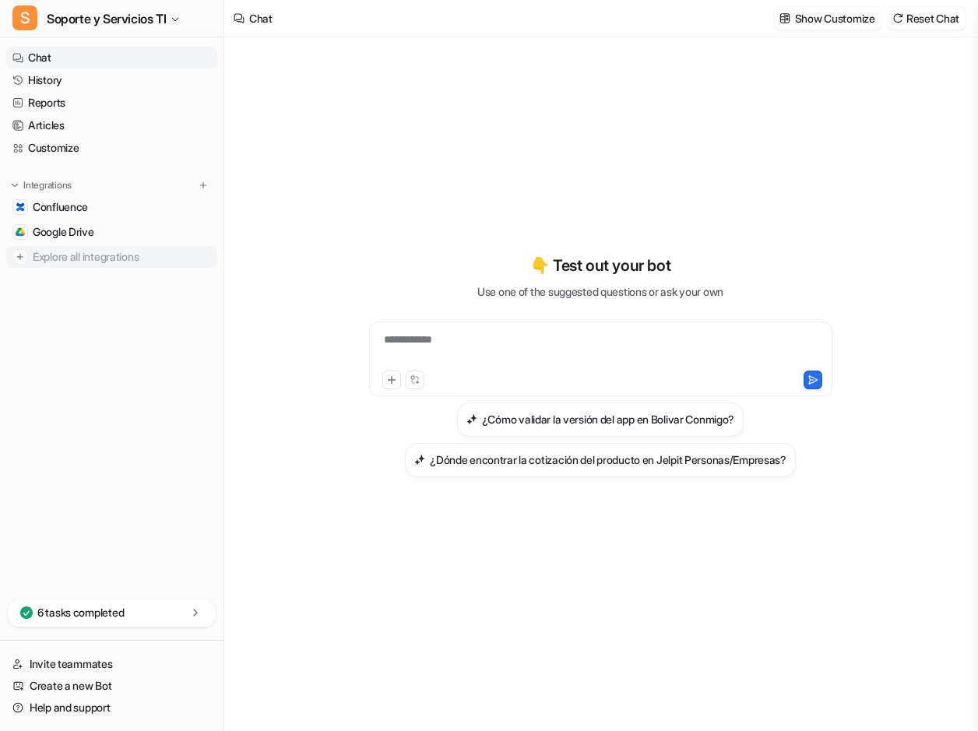
click at [90, 257] on span "Explore all integrations" at bounding box center [122, 256] width 178 height 25
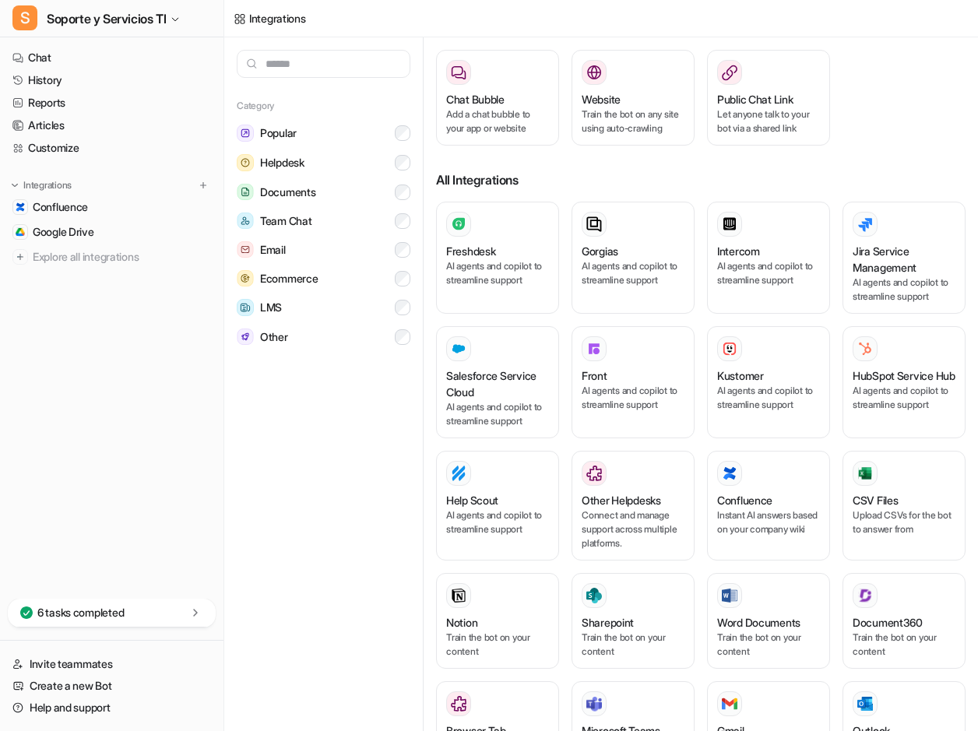
scroll to position [168, 0]
drag, startPoint x: 753, startPoint y: 527, endPoint x: 746, endPoint y: 523, distance: 8.0
click at [746, 523] on p "Instant AI answers based on your company wiki" at bounding box center [768, 521] width 103 height 28
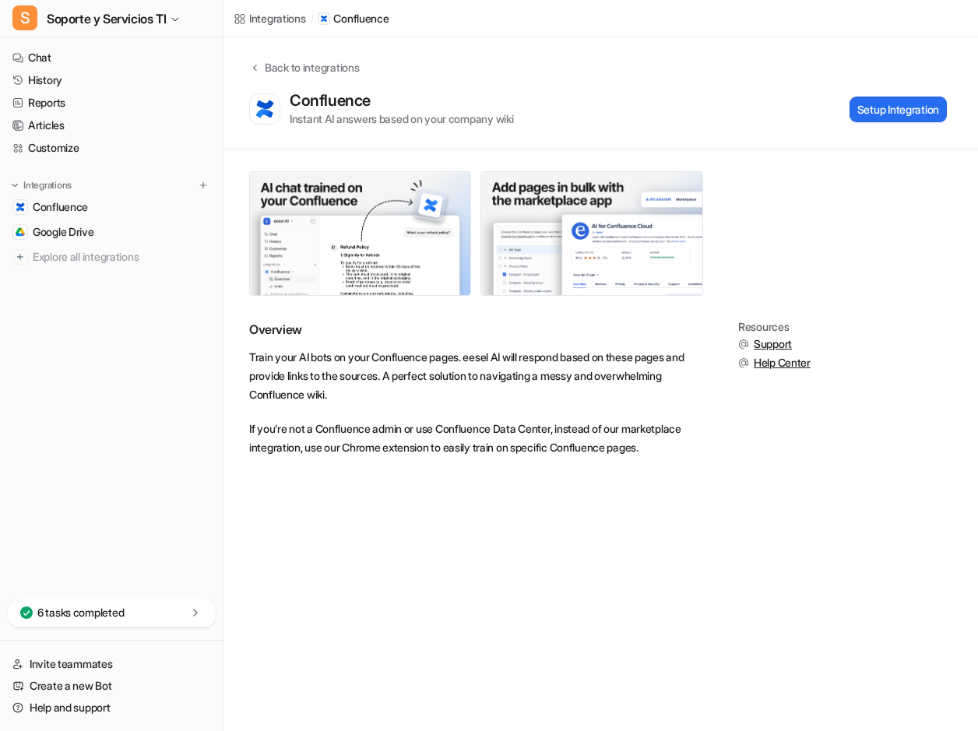
click at [783, 526] on div "Integrations / Confluence Back to integrations Confluence Instant AI answers ba…" at bounding box center [489, 365] width 978 height 731
click at [916, 111] on button "Setup Integration" at bounding box center [897, 110] width 97 height 26
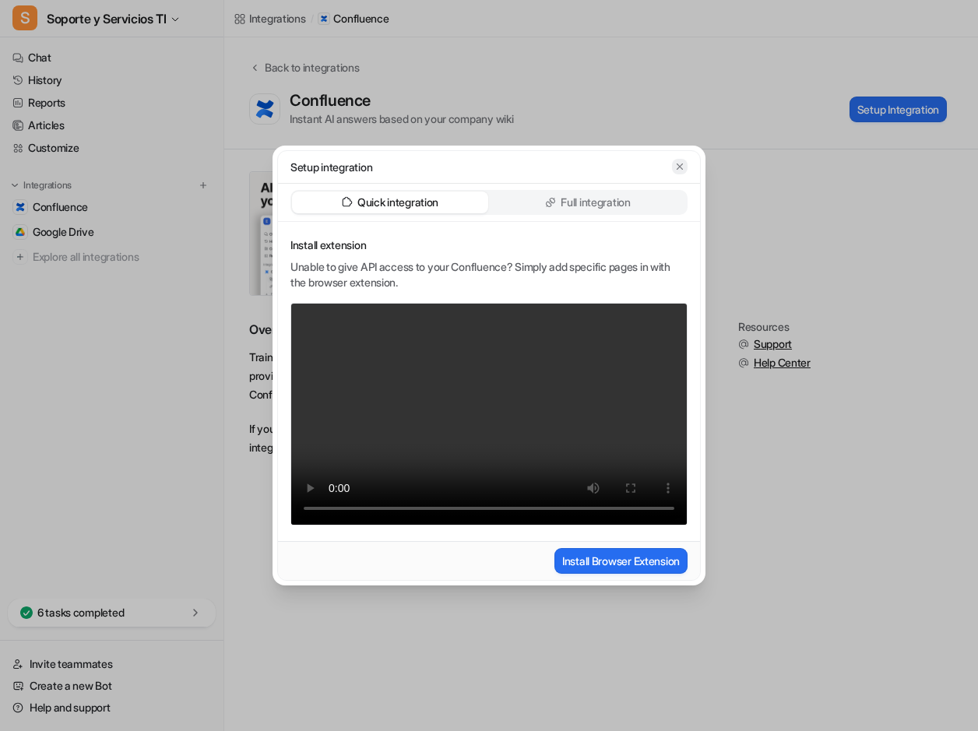
click at [679, 172] on button "button" at bounding box center [680, 167] width 16 height 16
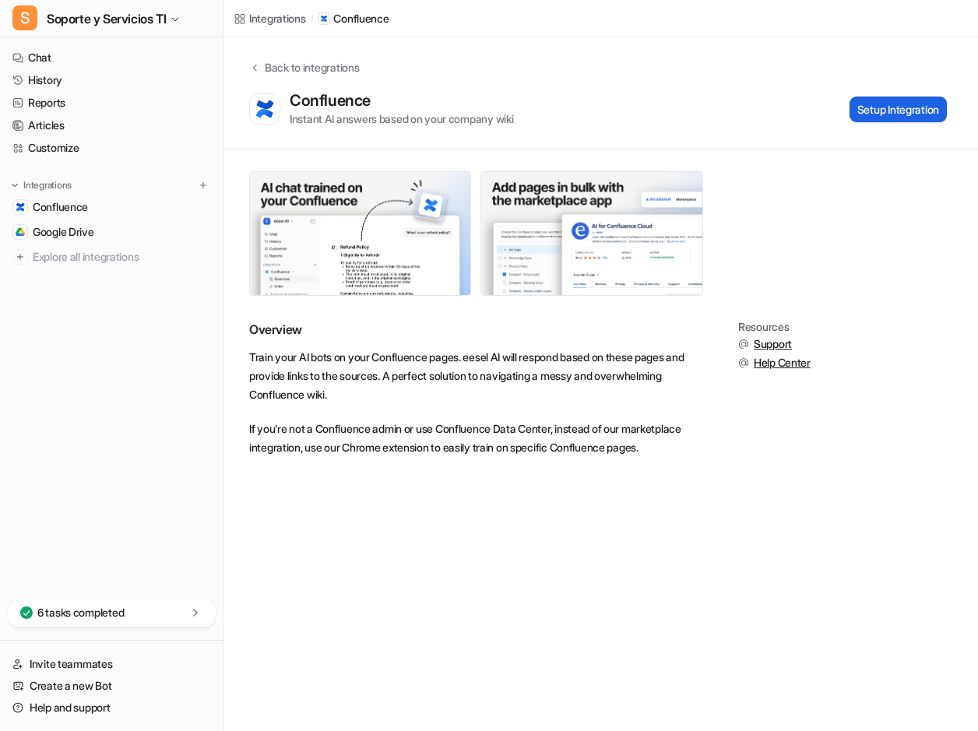
click at [868, 114] on button "Setup Integration" at bounding box center [897, 110] width 97 height 26
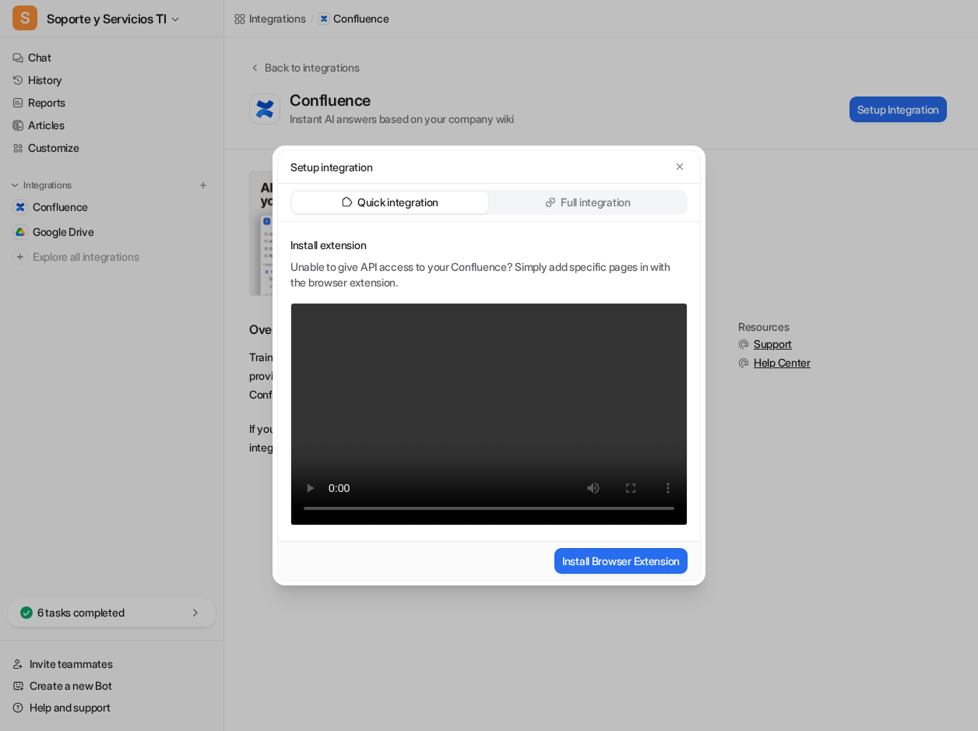
click at [513, 200] on div "Full integration" at bounding box center [588, 202] width 196 height 22
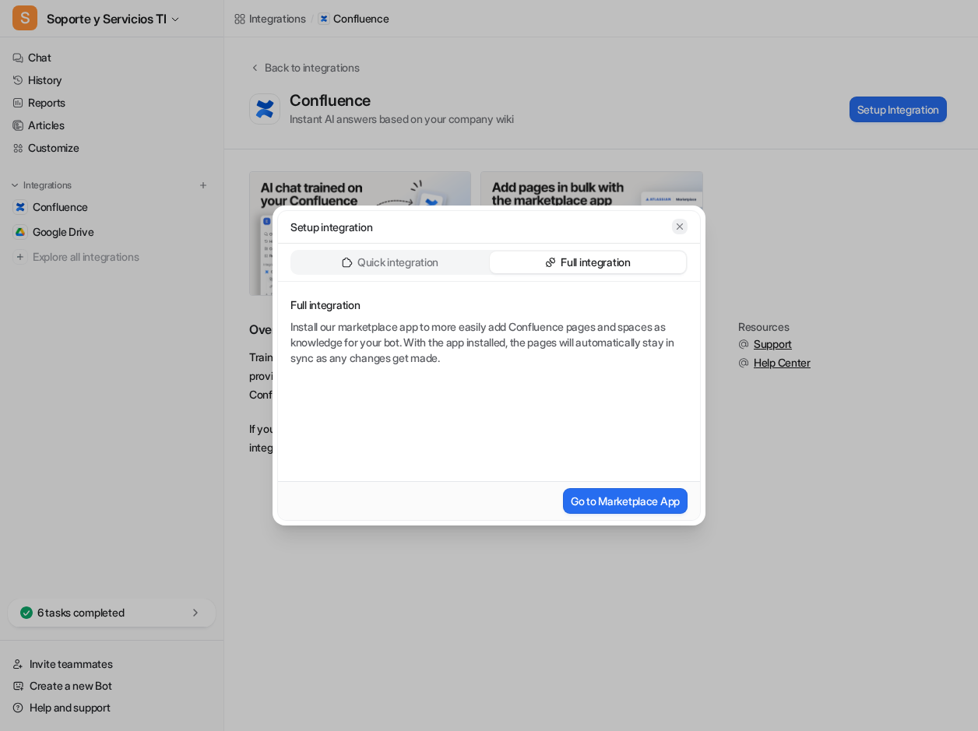
click at [675, 230] on icon "button" at bounding box center [679, 226] width 11 height 11
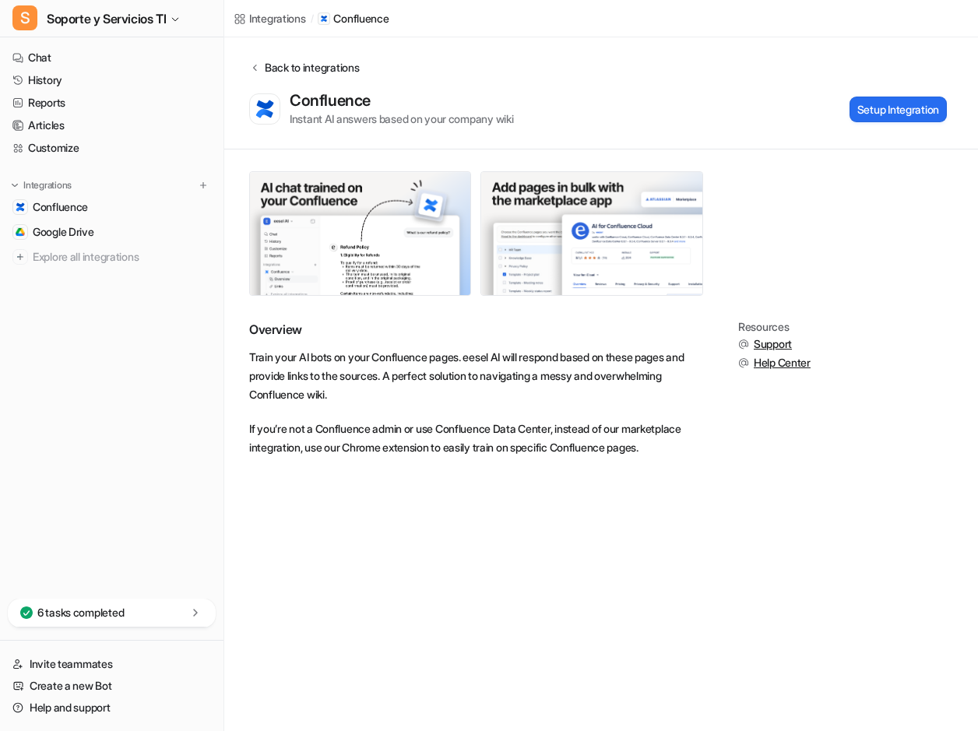
click at [260, 72] on div "Back to integrations" at bounding box center [309, 67] width 99 height 16
